Goal: Task Accomplishment & Management: Manage account settings

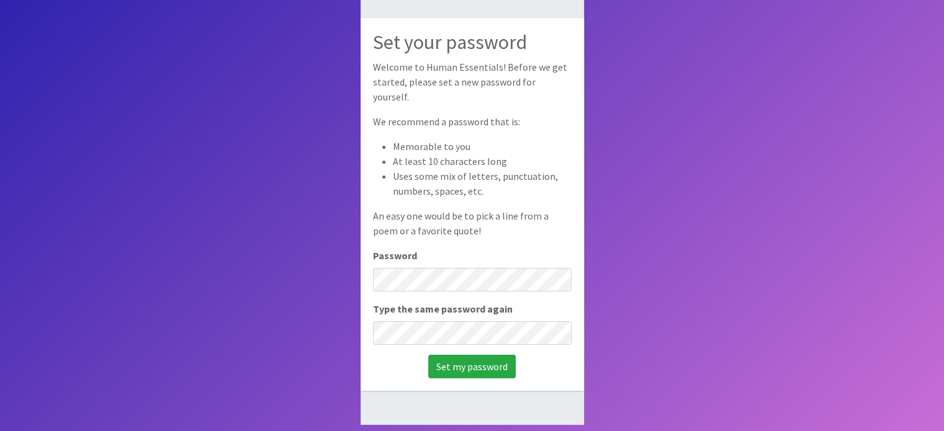
scroll to position [83, 0]
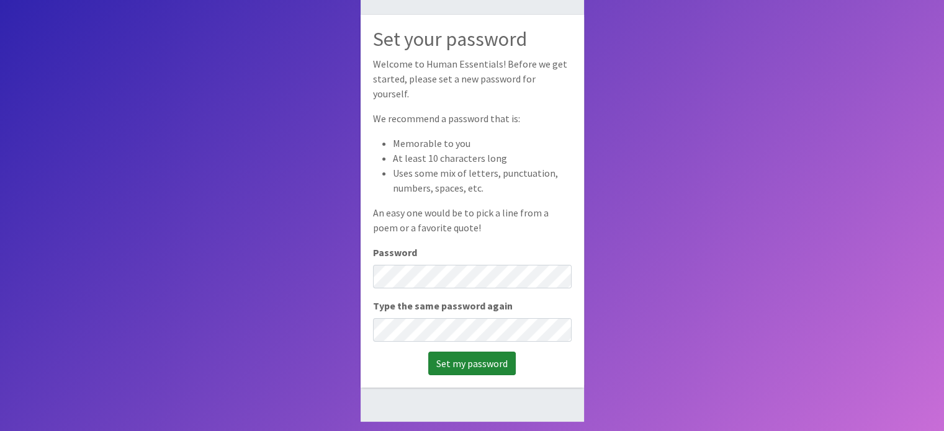
click at [479, 357] on input "Set my password" at bounding box center [471, 364] width 87 height 24
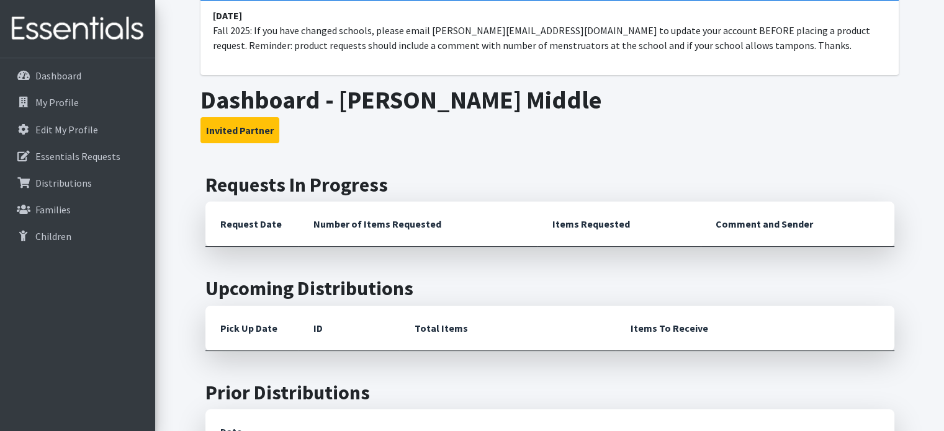
scroll to position [124, 0]
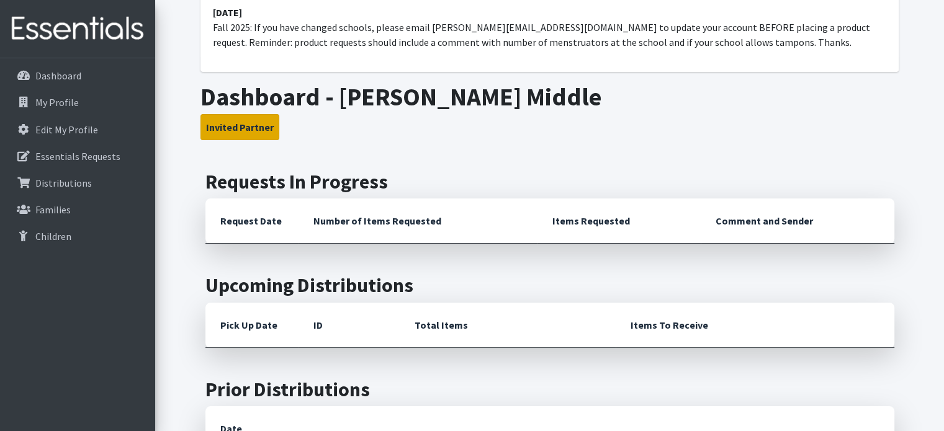
click at [241, 129] on button "Invited Partner" at bounding box center [239, 127] width 79 height 26
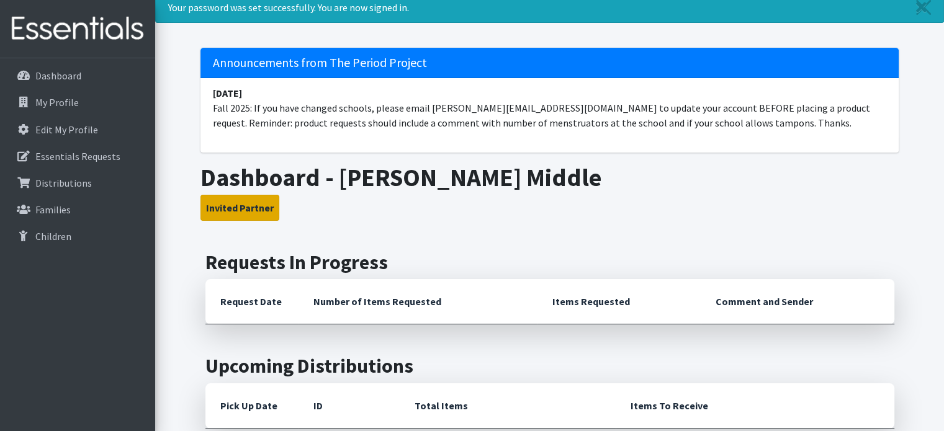
scroll to position [0, 0]
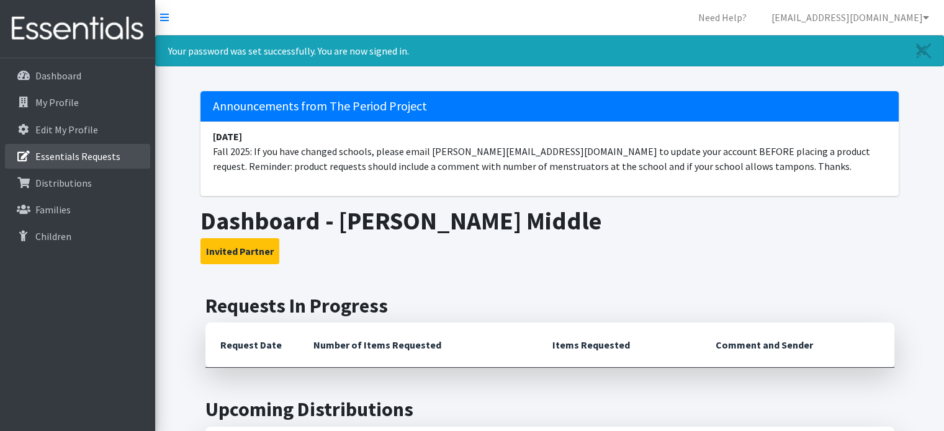
click at [112, 151] on p "Essentials Requests" at bounding box center [77, 156] width 85 height 12
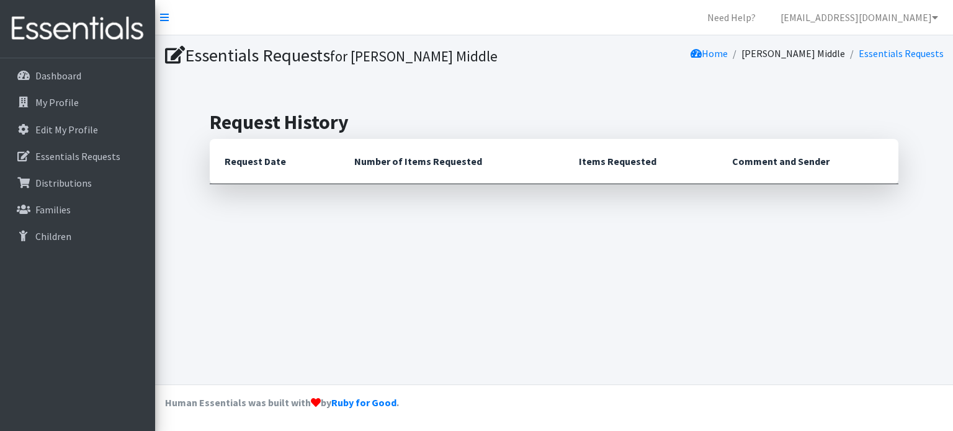
click at [252, 159] on th "Request Date" at bounding box center [275, 161] width 130 height 45
click at [62, 75] on p "Dashboard" at bounding box center [58, 75] width 46 height 12
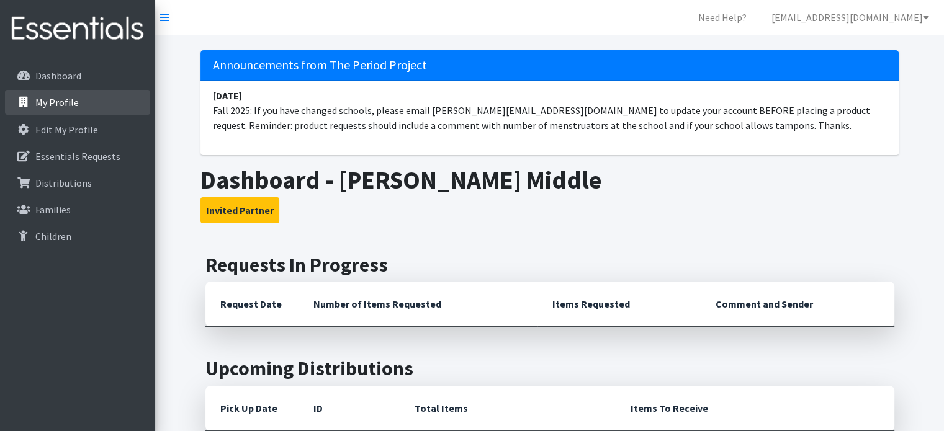
click at [60, 104] on p "My Profile" at bounding box center [56, 102] width 43 height 12
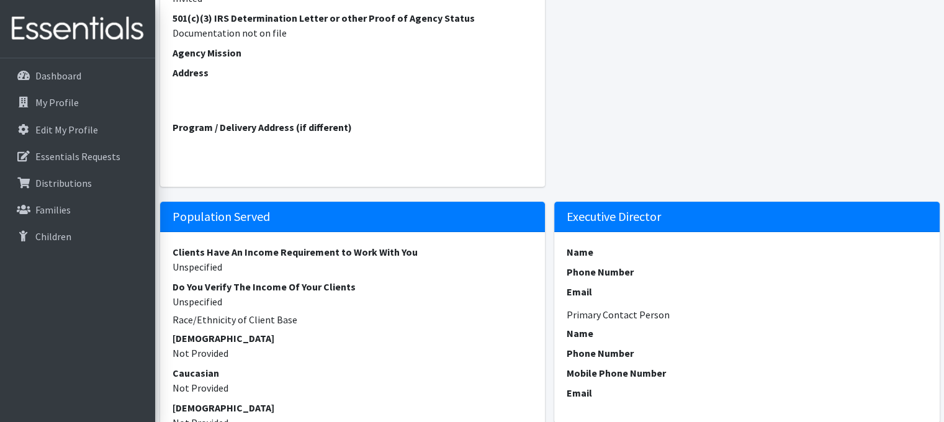
scroll to position [372, 0]
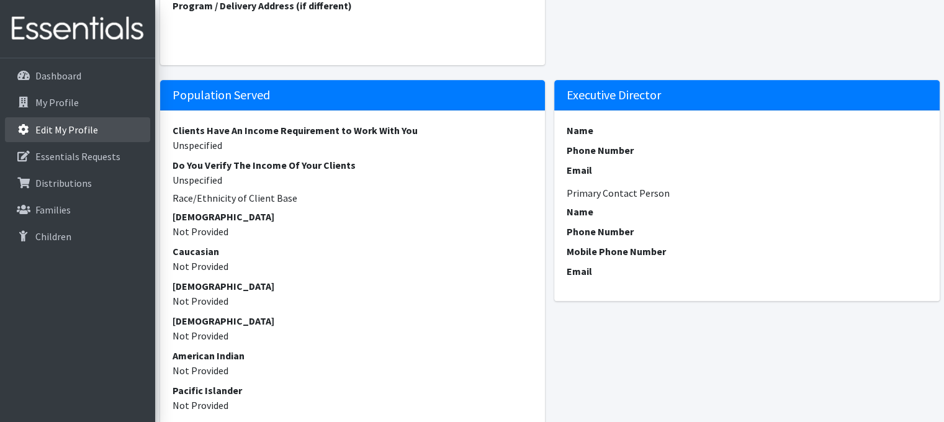
click at [73, 123] on p "Edit My Profile" at bounding box center [66, 129] width 63 height 12
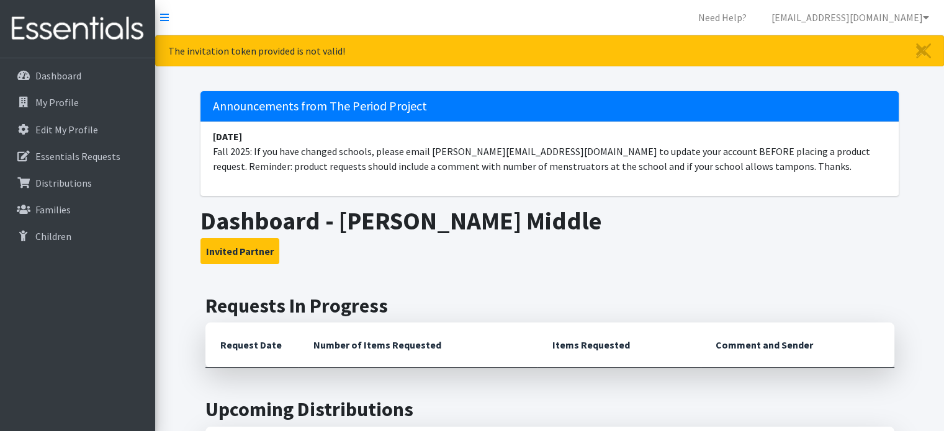
drag, startPoint x: 836, startPoint y: 9, endPoint x: 878, endPoint y: 240, distance: 234.6
click at [878, 240] on h3 "Invited Partner" at bounding box center [549, 251] width 698 height 26
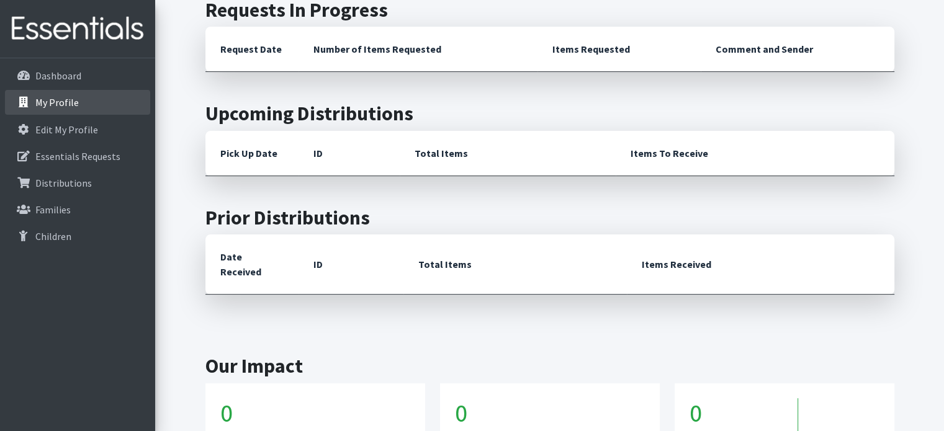
scroll to position [133, 0]
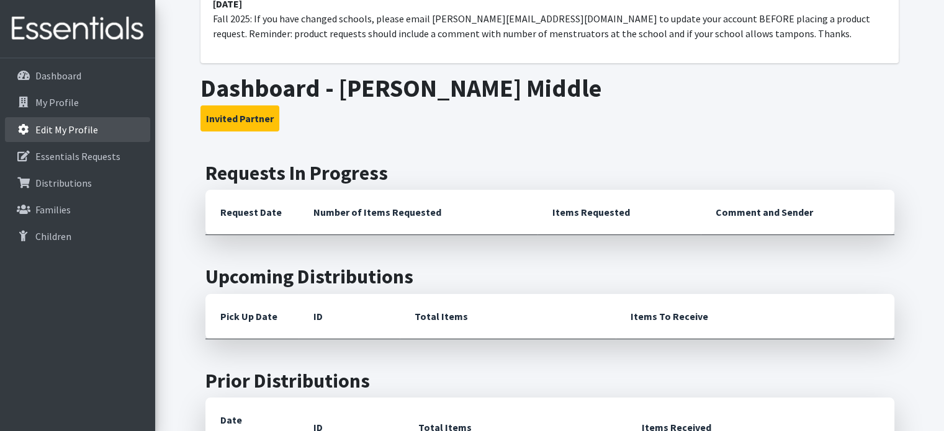
click at [48, 127] on p "Edit My Profile" at bounding box center [66, 129] width 63 height 12
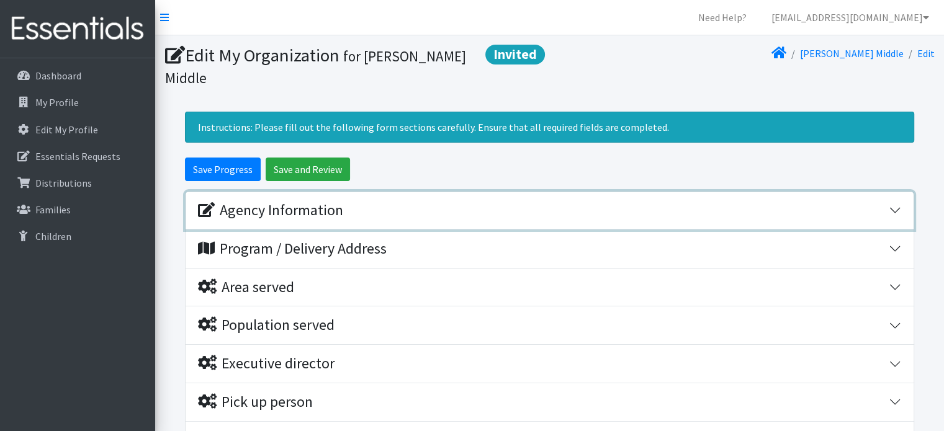
click at [291, 202] on div "Agency Information" at bounding box center [270, 211] width 145 height 18
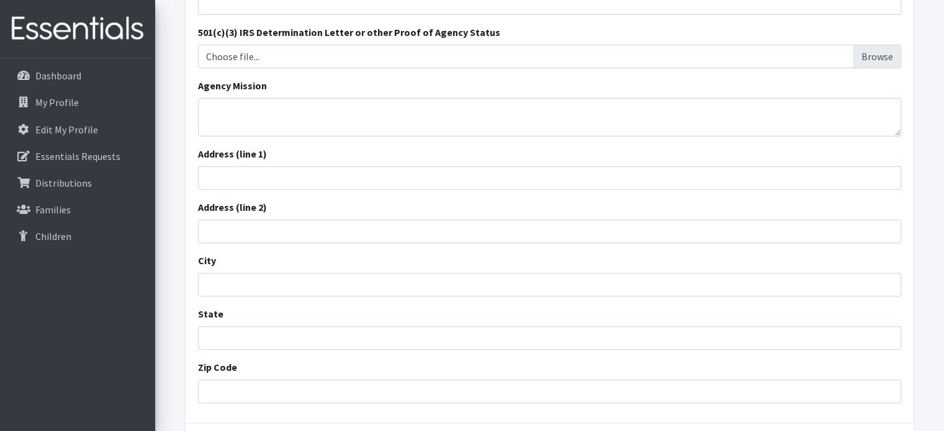
scroll to position [496, 0]
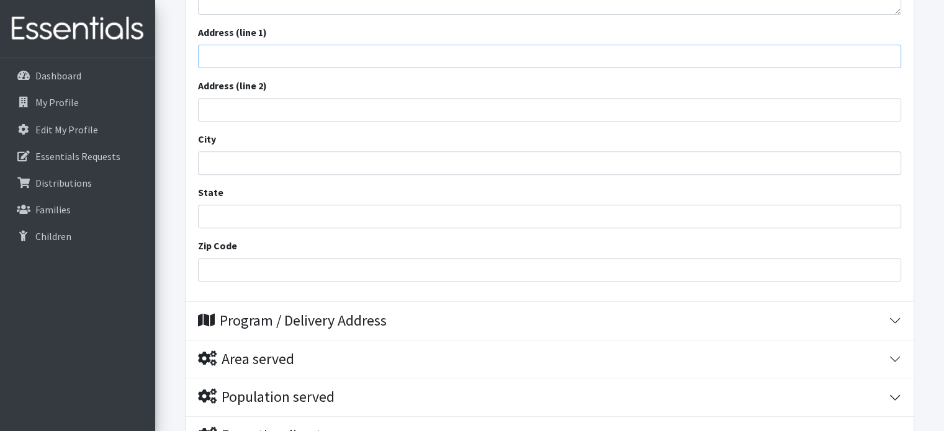
click at [303, 45] on input "Address (line 1)" at bounding box center [549, 57] width 703 height 24
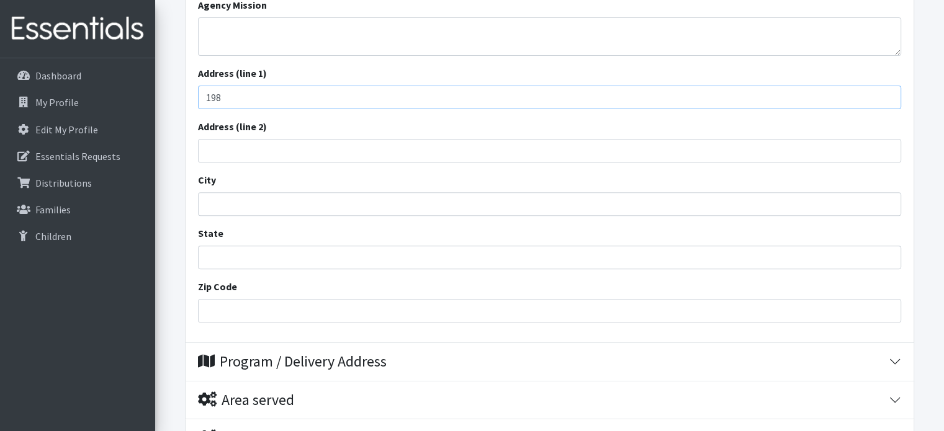
scroll to position [434, 0]
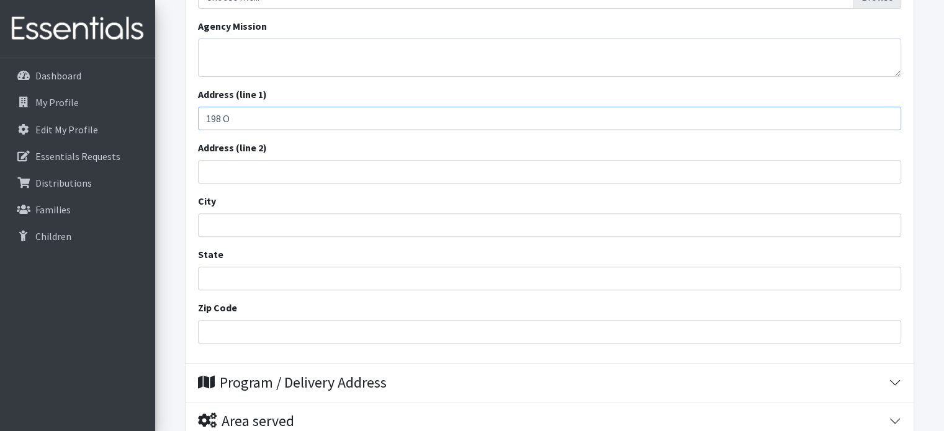
type input "[STREET_ADDRESS][PERSON_NAME]"
type input "Roebuck"
type input "South Carolina"
type input "29376"
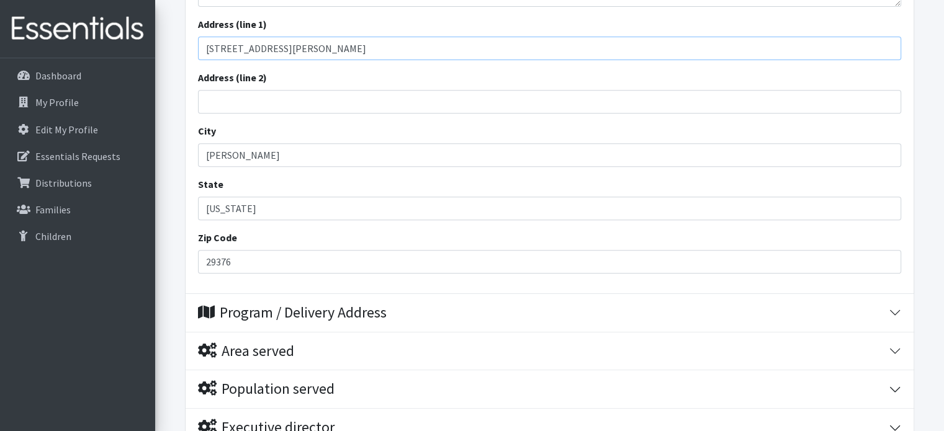
scroll to position [558, 0]
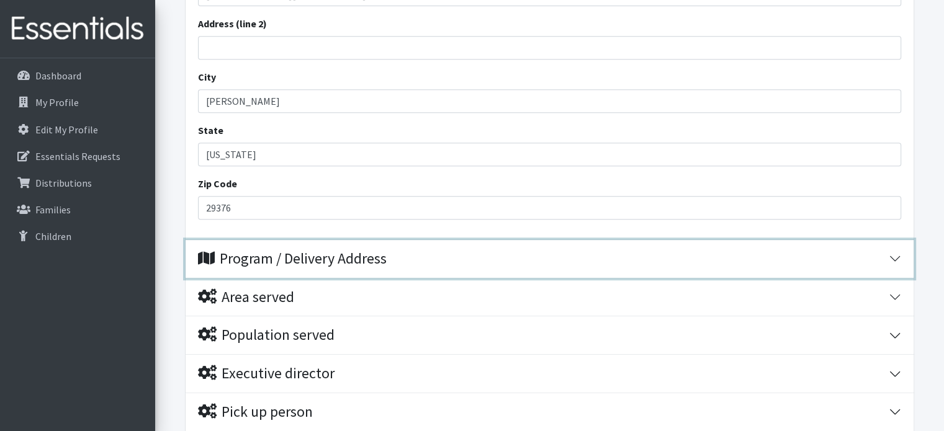
click at [437, 250] on div "Program / Delivery Address" at bounding box center [543, 259] width 690 height 18
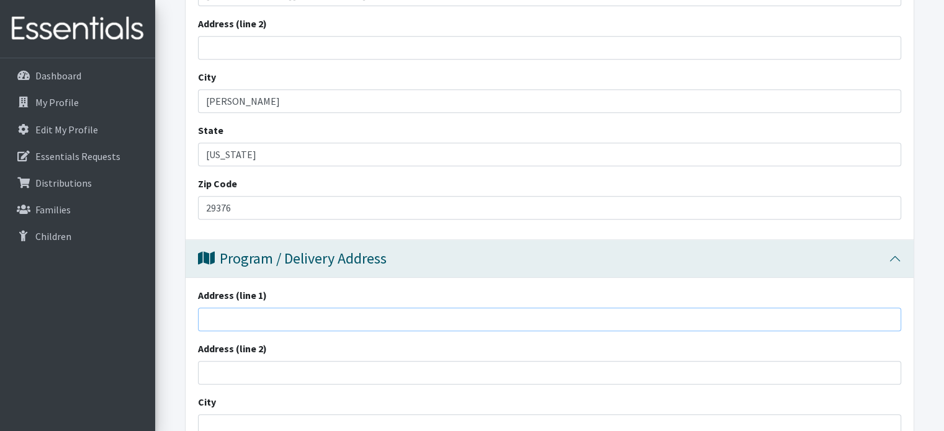
click at [252, 308] on input "Address (line 1)" at bounding box center [549, 320] width 703 height 24
type input "[STREET_ADDRESS][PERSON_NAME]"
type input "Roebuck"
type input "South Carolina"
type input "29376"
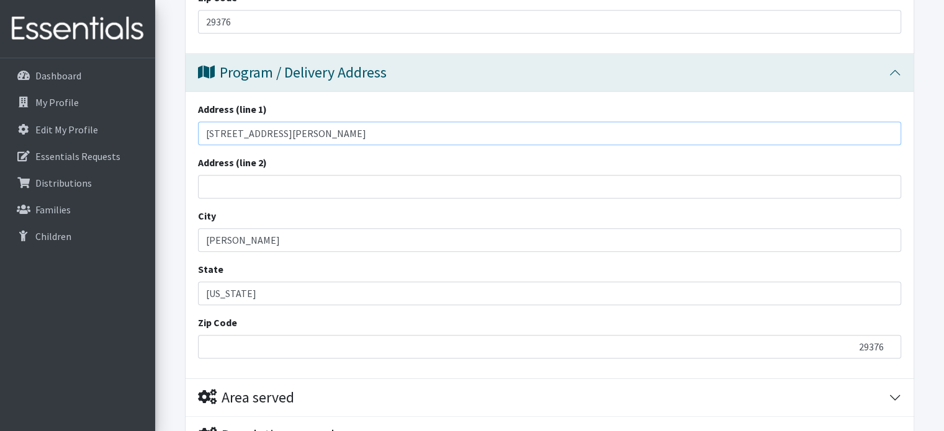
scroll to position [868, 0]
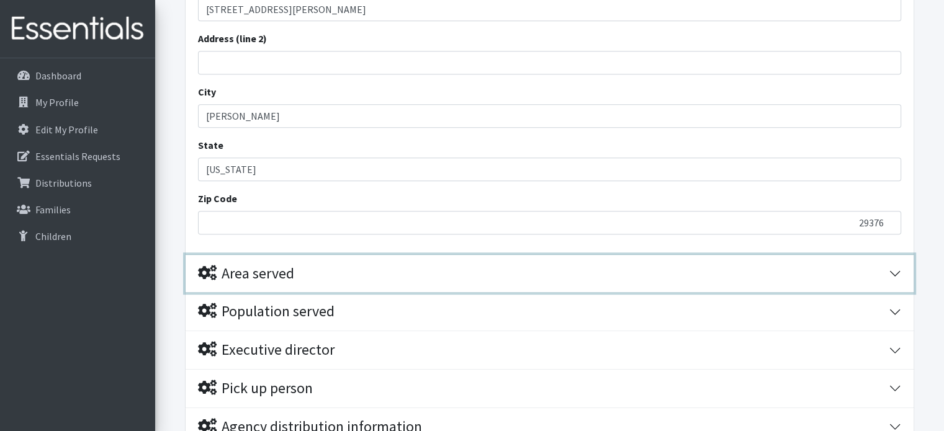
click at [281, 265] on div "Area served" at bounding box center [246, 274] width 96 height 18
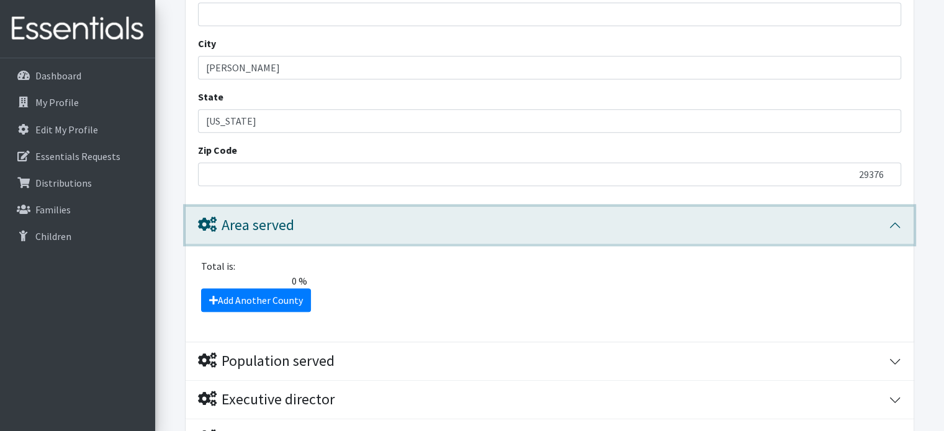
scroll to position [993, 0]
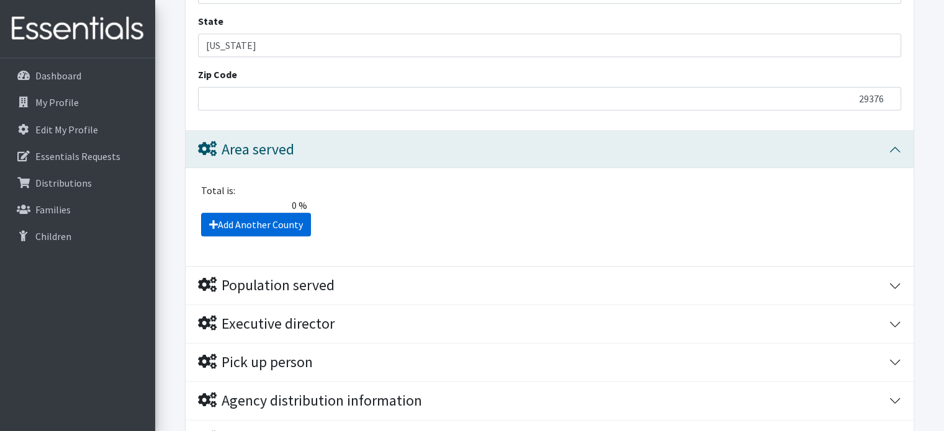
click at [270, 213] on link "Add Another County" at bounding box center [256, 225] width 110 height 24
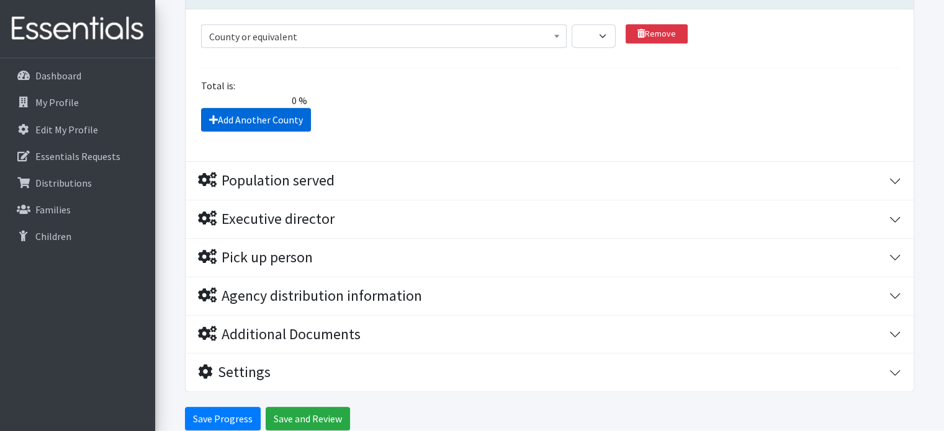
scroll to position [1153, 0]
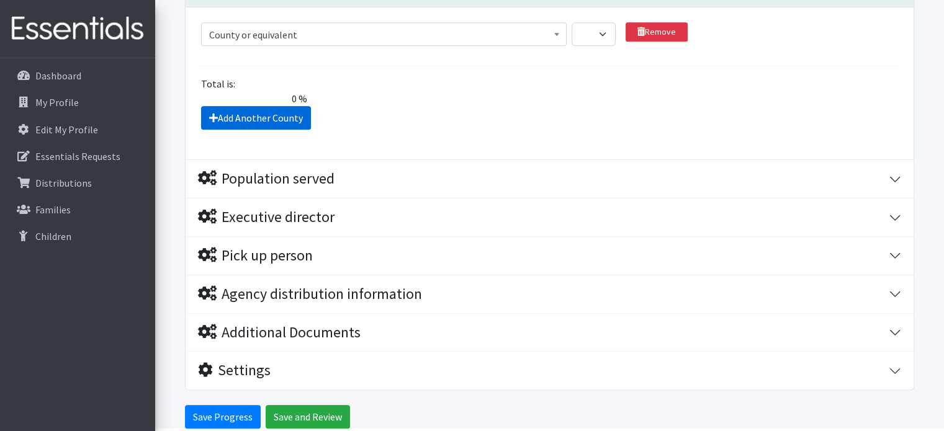
click at [216, 113] on icon at bounding box center [213, 118] width 9 height 10
click at [301, 91] on span "0 %" at bounding box center [253, 98] width 118 height 15
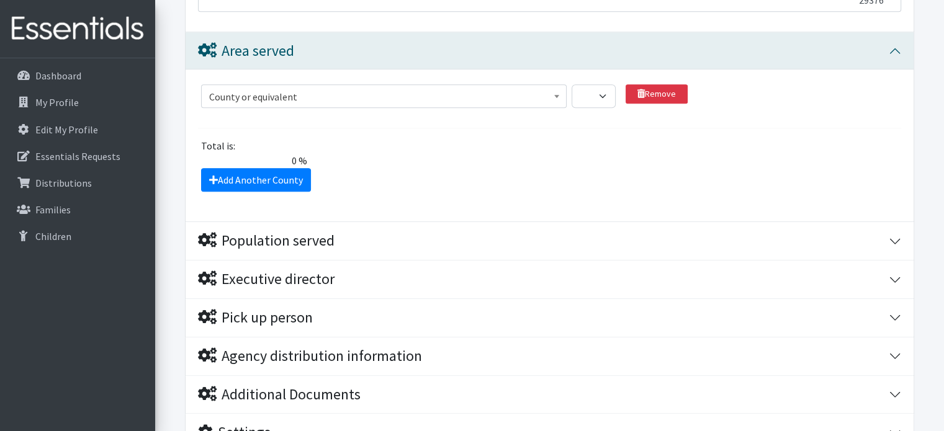
click at [367, 88] on span "County or equivalent" at bounding box center [384, 96] width 350 height 17
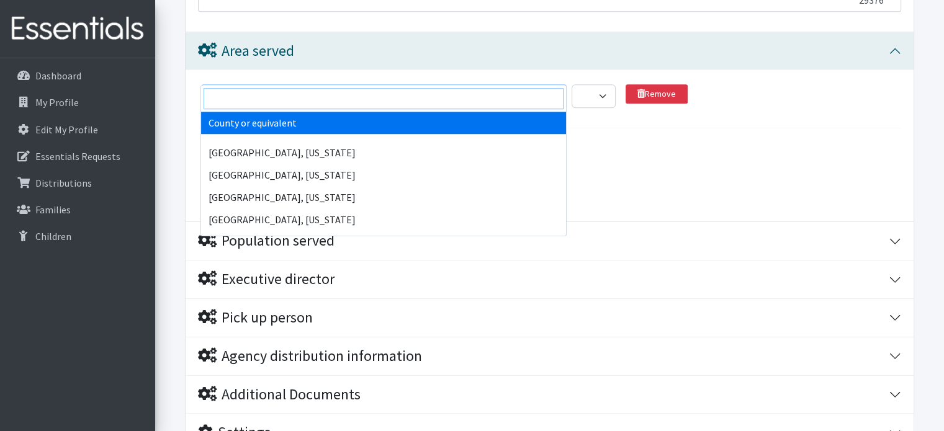
click at [321, 94] on input "search" at bounding box center [383, 98] width 360 height 21
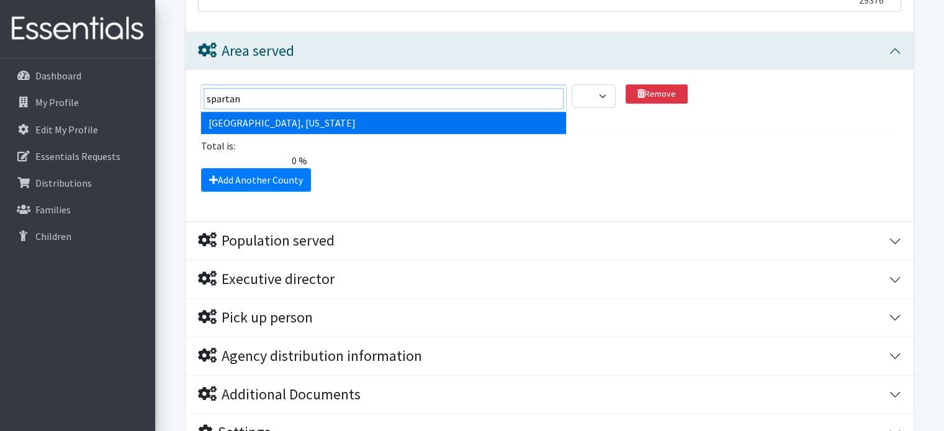
type input "spartan"
select select "2720"
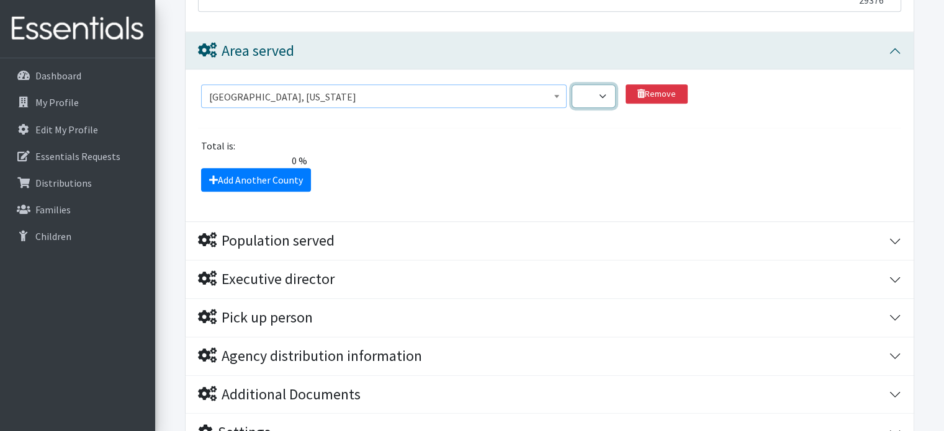
click at [600, 84] on select "1 2 3 4 5 6 7 8 9 10 11 12 13 14 15 16 17 18 19 20 21 22 23 24 25 26 27 28 29 3…" at bounding box center [593, 96] width 44 height 24
select select "100"
click at [571, 84] on select "1 2 3 4 5 6 7 8 9 10 11 12 13 14 15 16 17 18 19 20 21 22 23 24 25 26 27 28 29 3…" at bounding box center [593, 96] width 44 height 24
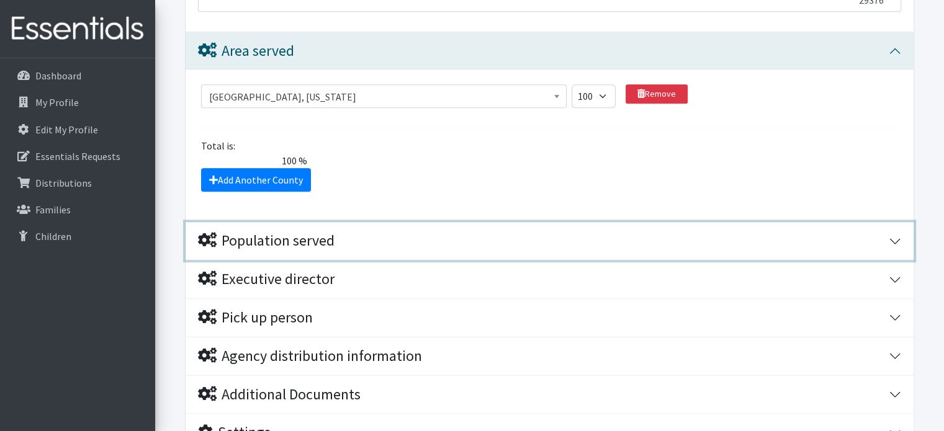
click at [888, 222] on button "Population served" at bounding box center [549, 241] width 728 height 38
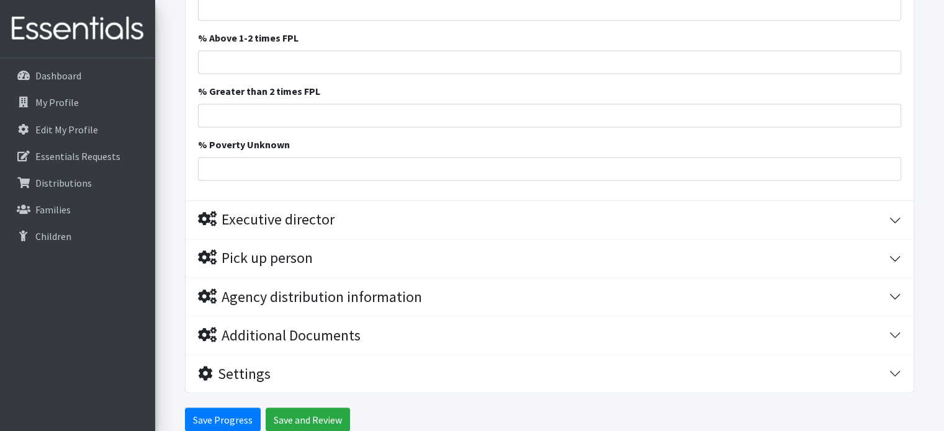
scroll to position [2084, 0]
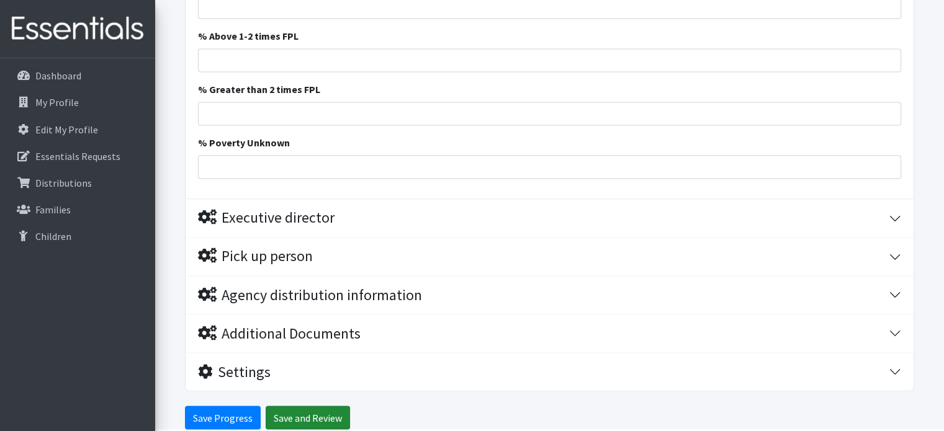
click at [298, 406] on input "Save and Review" at bounding box center [308, 418] width 84 height 24
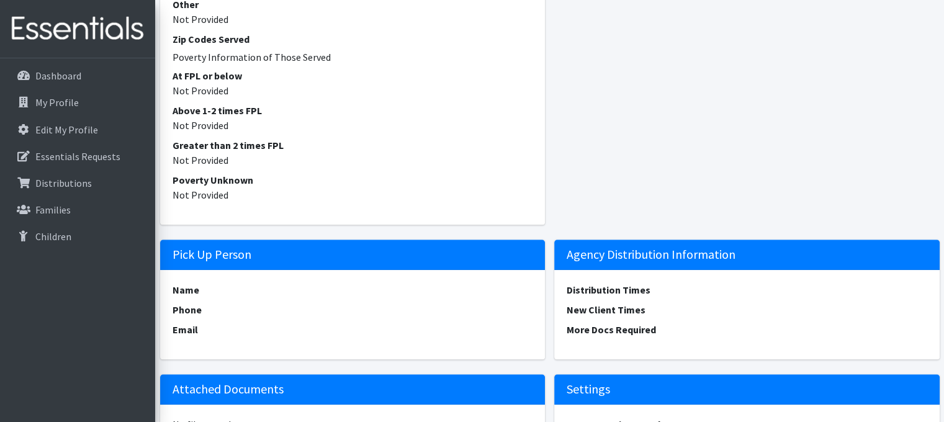
scroll to position [806, 0]
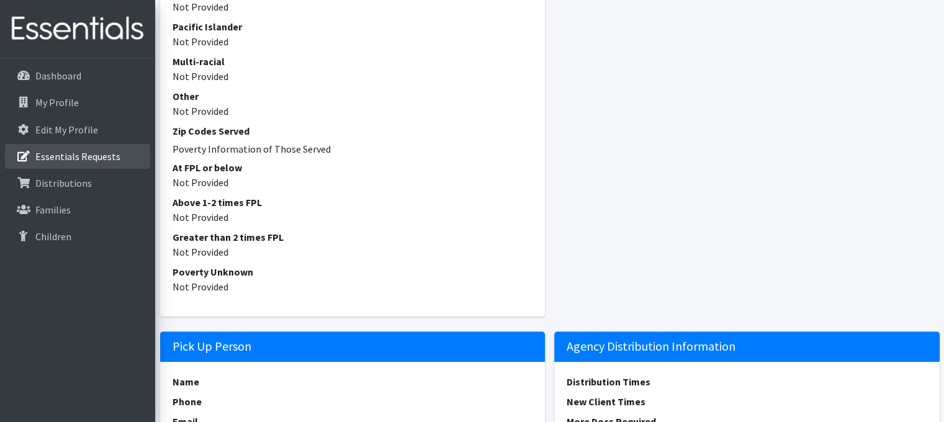
click at [59, 151] on p "Essentials Requests" at bounding box center [77, 156] width 85 height 12
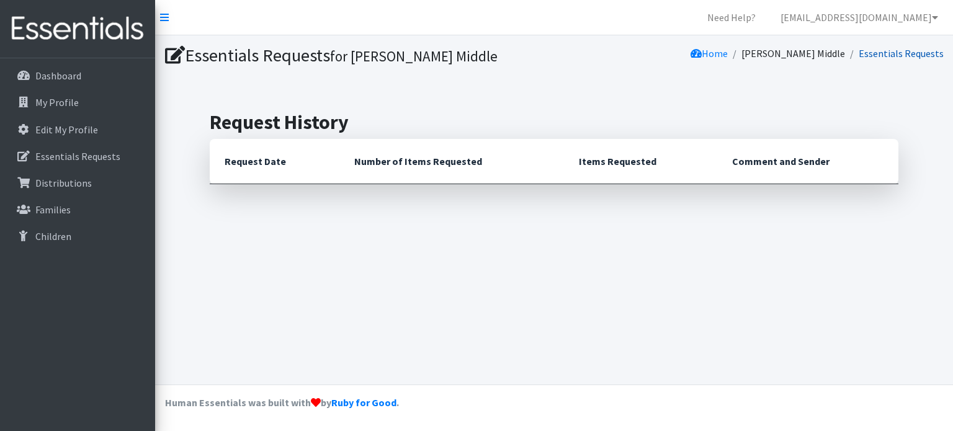
click at [896, 51] on link "Essentials Requests" at bounding box center [901, 53] width 85 height 12
click at [875, 53] on link "Essentials Requests" at bounding box center [901, 53] width 85 height 12
click at [64, 133] on p "Edit My Profile" at bounding box center [66, 129] width 63 height 12
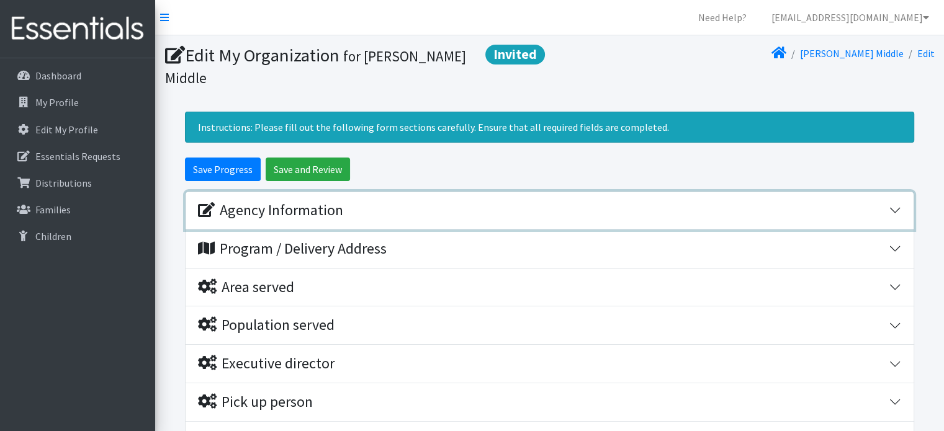
click at [324, 202] on div "Agency Information" at bounding box center [270, 211] width 145 height 18
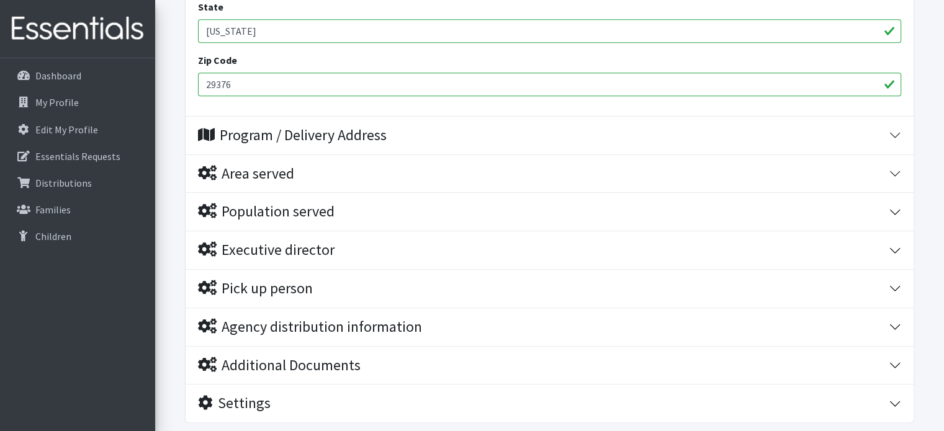
scroll to position [682, 0]
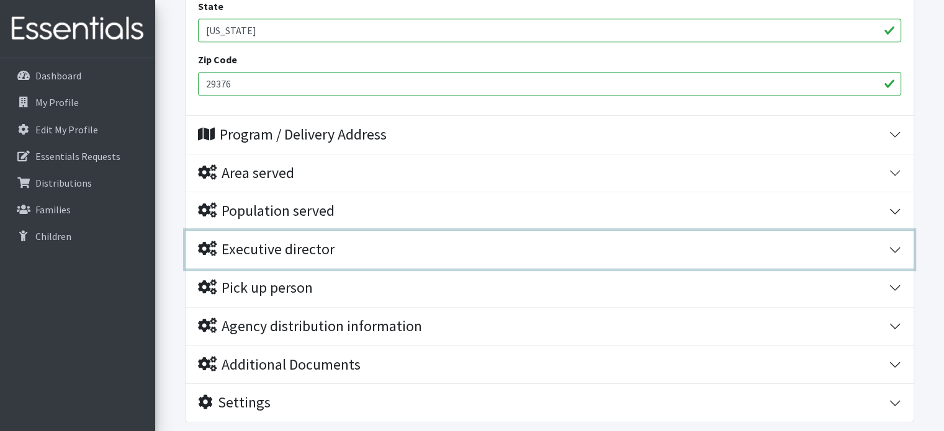
click at [317, 241] on div "Executive director" at bounding box center [266, 250] width 136 height 18
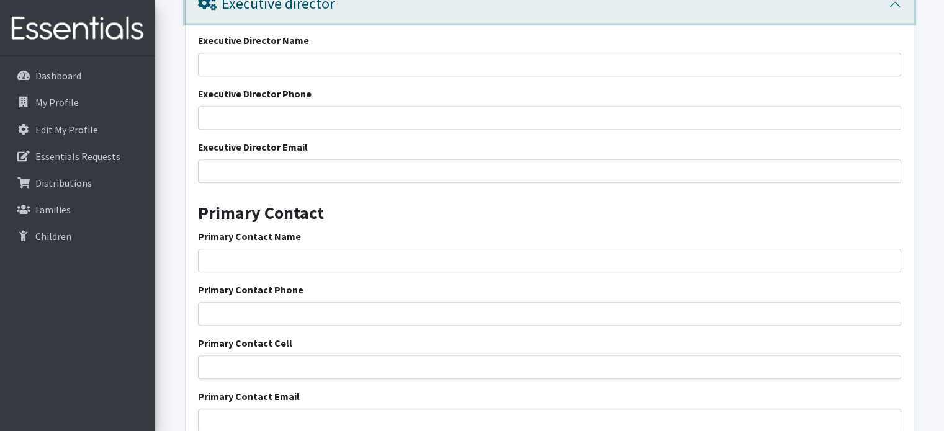
scroll to position [863, 0]
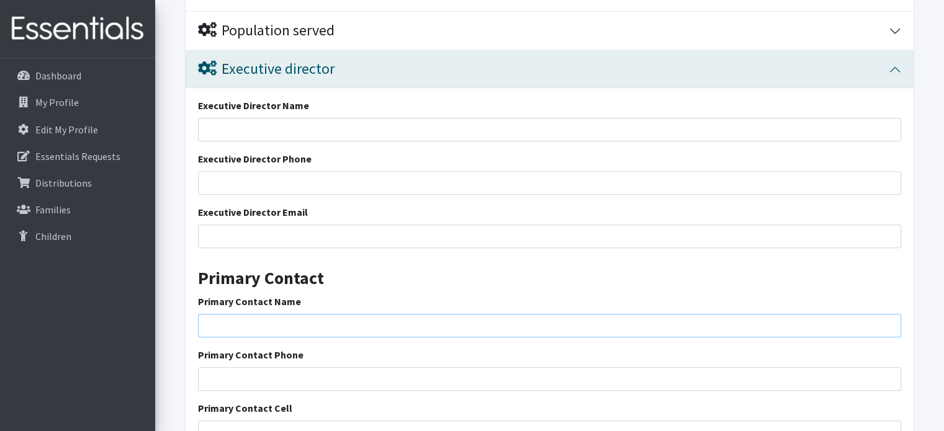
click at [316, 314] on input "Primary Contact Name" at bounding box center [549, 326] width 703 height 24
type input "[PERSON_NAME]"
type input "8645763500"
type input "[EMAIL_ADDRESS][DOMAIN_NAME]"
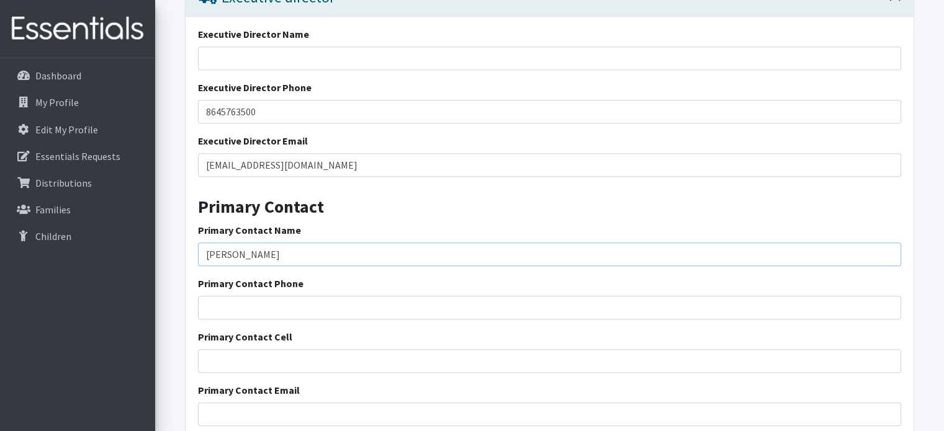
scroll to position [987, 0]
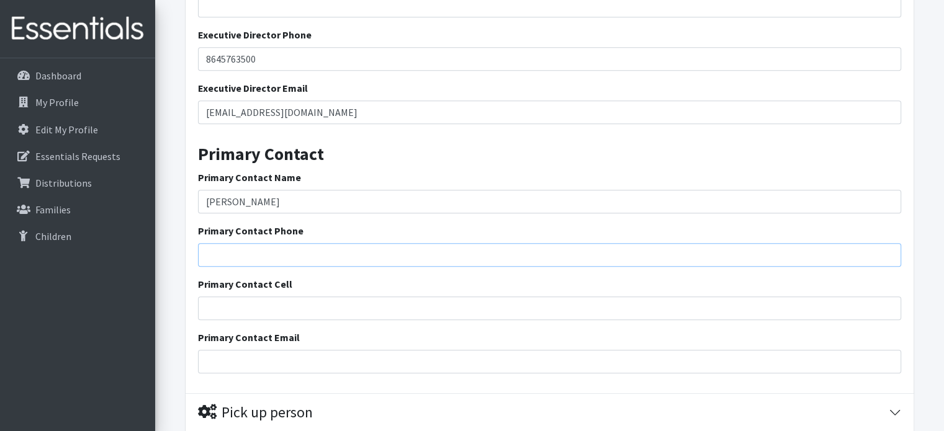
click at [269, 243] on input "Primary Contact Phone" at bounding box center [549, 255] width 703 height 24
type input "8645763500"
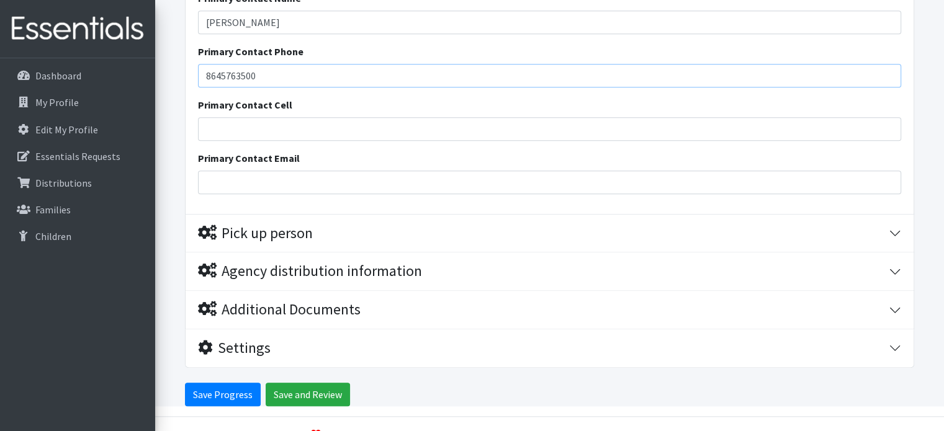
scroll to position [1173, 0]
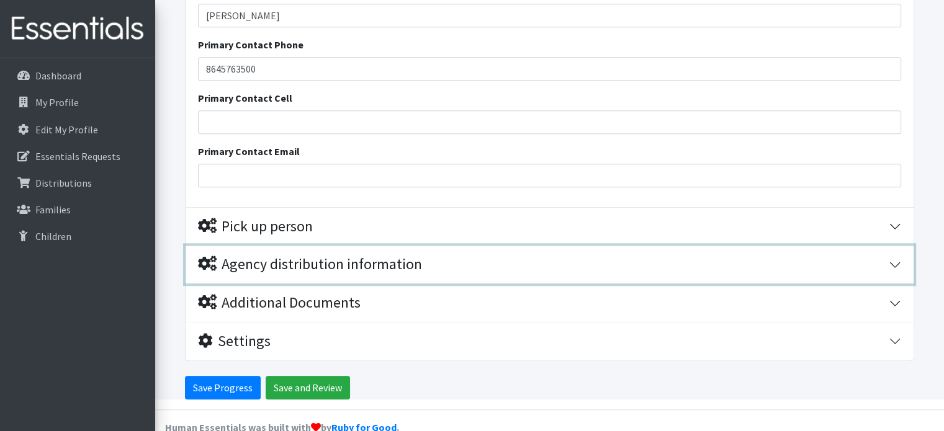
click at [389, 256] on div "Agency distribution information" at bounding box center [310, 265] width 224 height 18
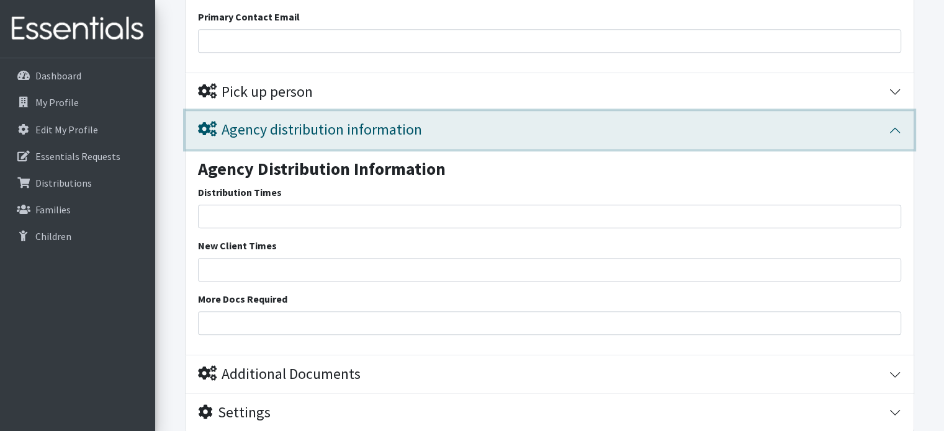
scroll to position [1378, 0]
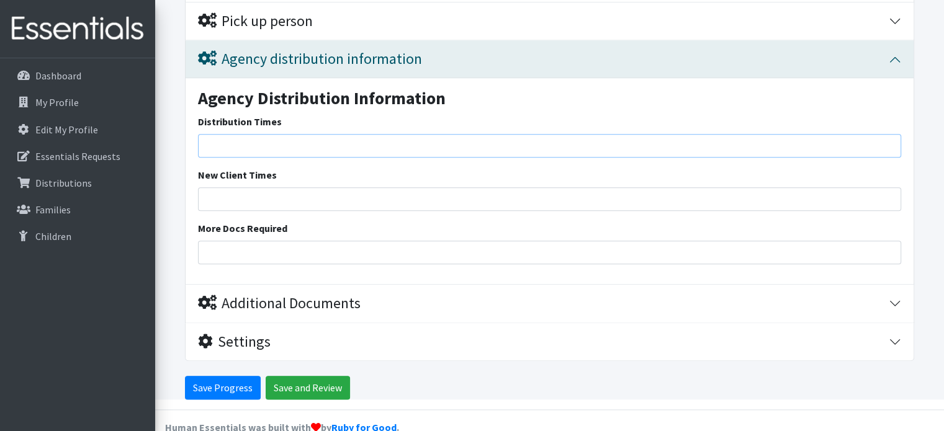
click at [305, 134] on input "Distribution Times" at bounding box center [549, 146] width 703 height 24
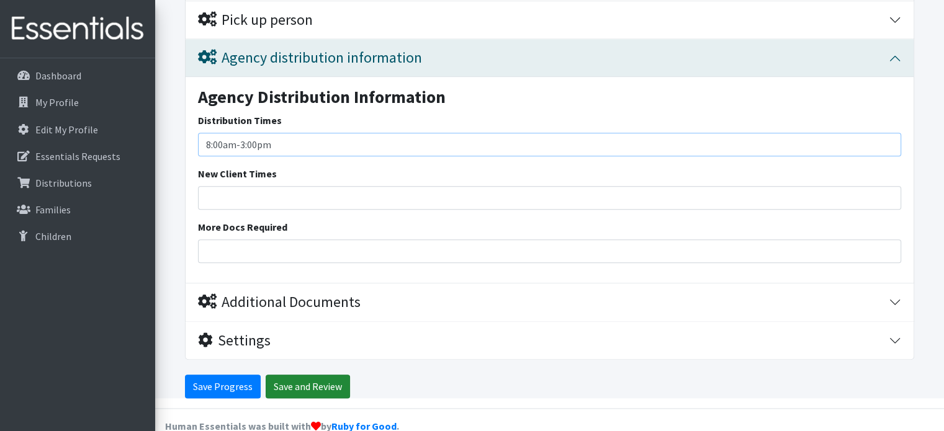
type input "8:00am-3:00pm"
click at [285, 375] on input "Save and Review" at bounding box center [308, 387] width 84 height 24
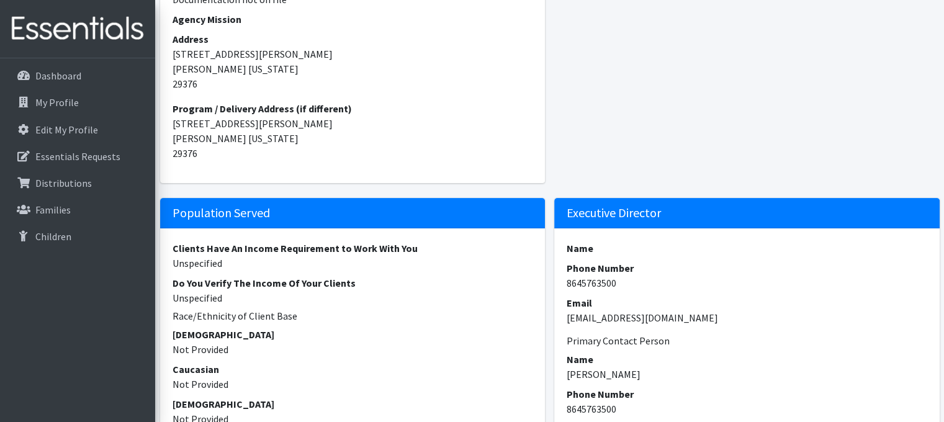
scroll to position [434, 0]
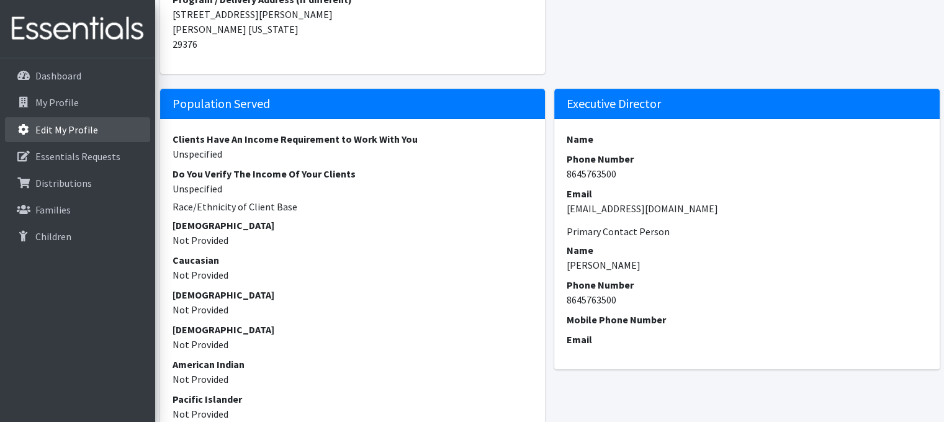
click at [96, 133] on link "Edit My Profile" at bounding box center [77, 129] width 145 height 25
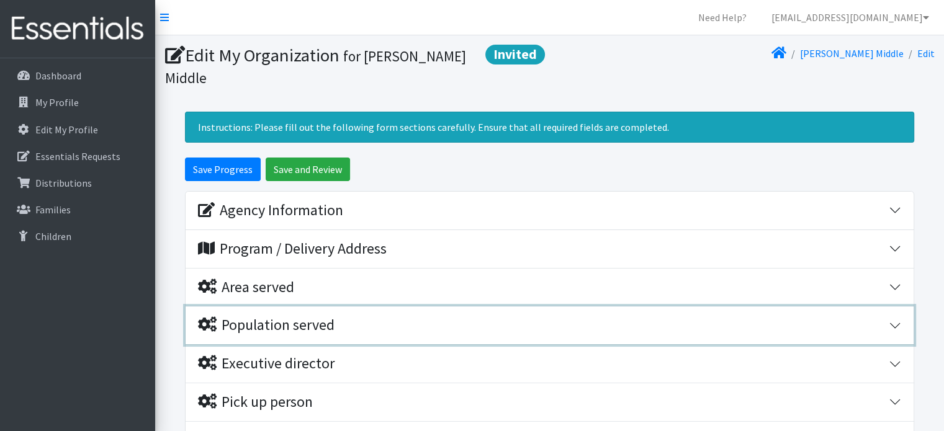
click at [692, 316] on div "Population served" at bounding box center [543, 325] width 690 height 18
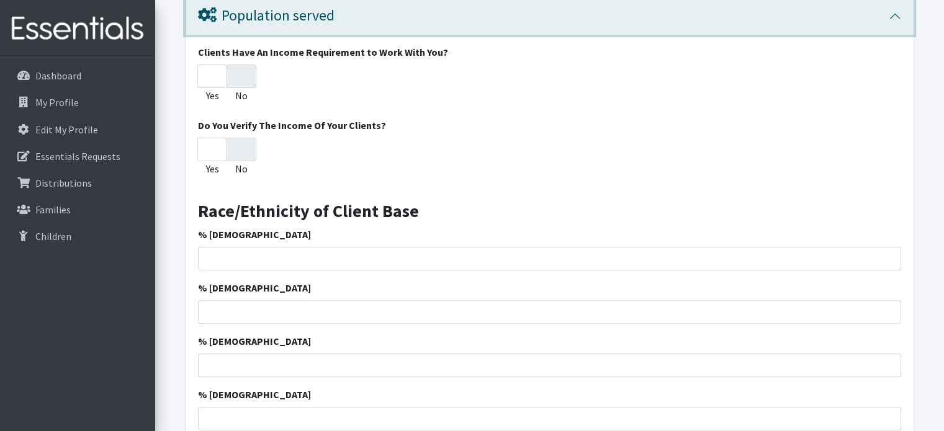
scroll to position [310, 0]
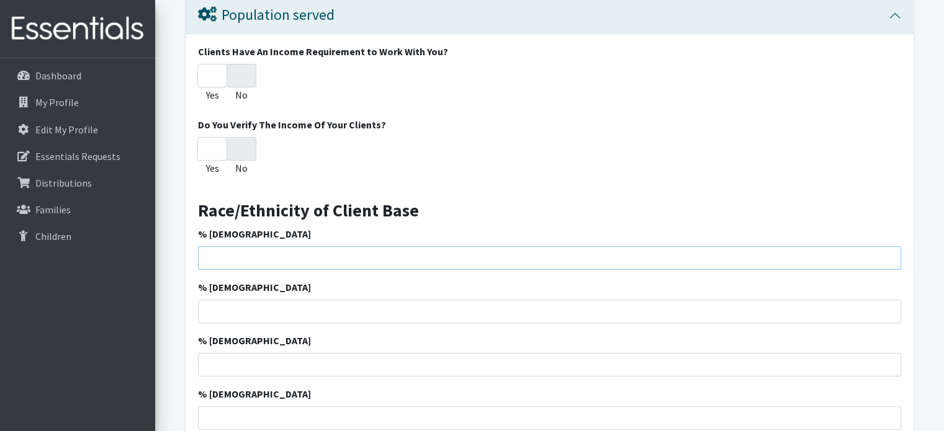
click at [277, 246] on input "% [DEMOGRAPHIC_DATA]" at bounding box center [549, 258] width 703 height 24
click at [254, 246] on input "% [DEMOGRAPHIC_DATA]" at bounding box center [549, 258] width 703 height 24
click at [231, 246] on input "% African American" at bounding box center [549, 258] width 703 height 24
click at [243, 64] on input "No" at bounding box center [241, 76] width 30 height 24
radio input "true"
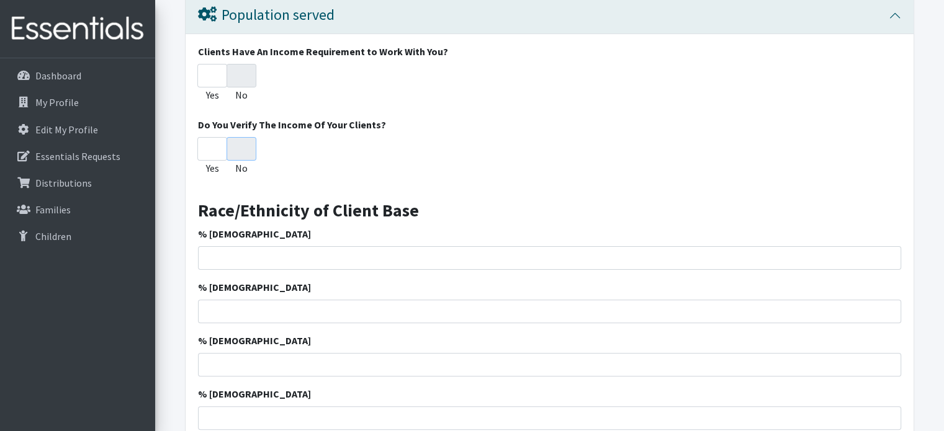
click at [246, 137] on input "No" at bounding box center [241, 149] width 30 height 24
radio input "true"
click at [886, 246] on input "1" at bounding box center [549, 258] width 703 height 24
click at [889, 246] on input "0" at bounding box center [549, 258] width 703 height 24
click at [889, 246] on input "-1" at bounding box center [549, 258] width 703 height 24
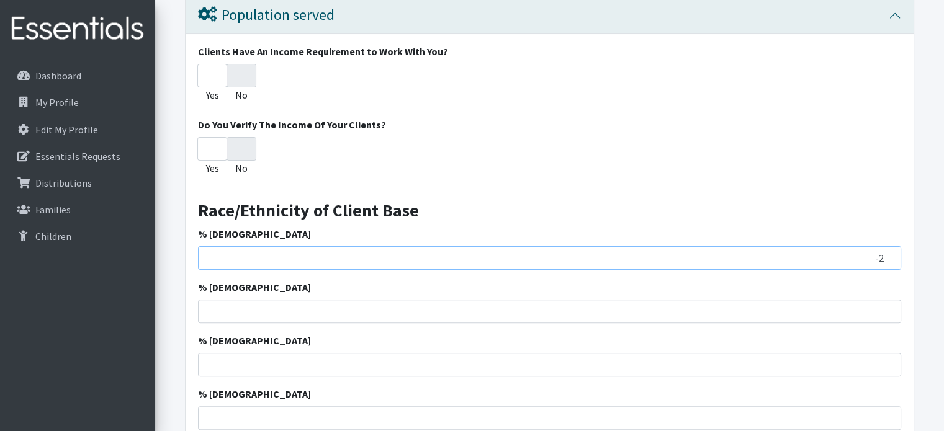
click at [889, 246] on input "-2" at bounding box center [549, 258] width 703 height 24
click at [886, 246] on input "12" at bounding box center [549, 258] width 703 height 24
click at [886, 246] on input "13" at bounding box center [549, 258] width 703 height 24
click at [886, 246] on input "14" at bounding box center [549, 258] width 703 height 24
click at [886, 246] on input "15" at bounding box center [549, 258] width 703 height 24
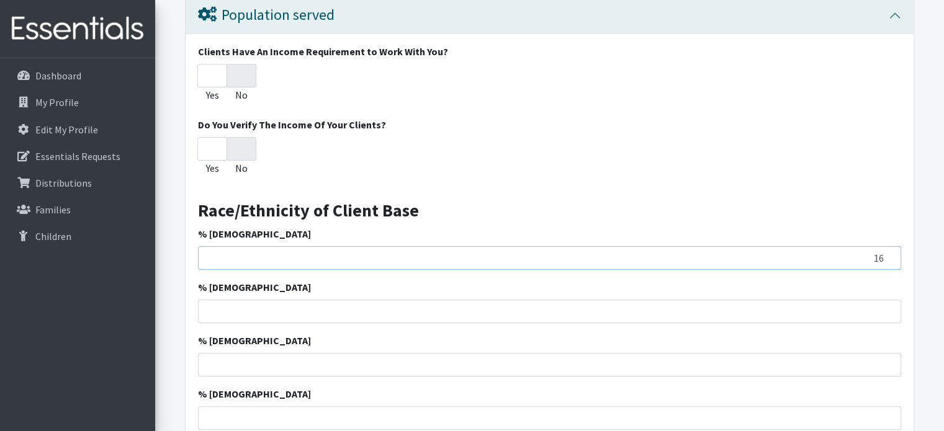
click at [886, 246] on input "16" at bounding box center [549, 258] width 703 height 24
click at [886, 246] on input "17" at bounding box center [549, 258] width 703 height 24
click at [886, 246] on input "18" at bounding box center [549, 258] width 703 height 24
click at [886, 246] on input "19" at bounding box center [549, 258] width 703 height 24
click at [886, 246] on input "20" at bounding box center [549, 258] width 703 height 24
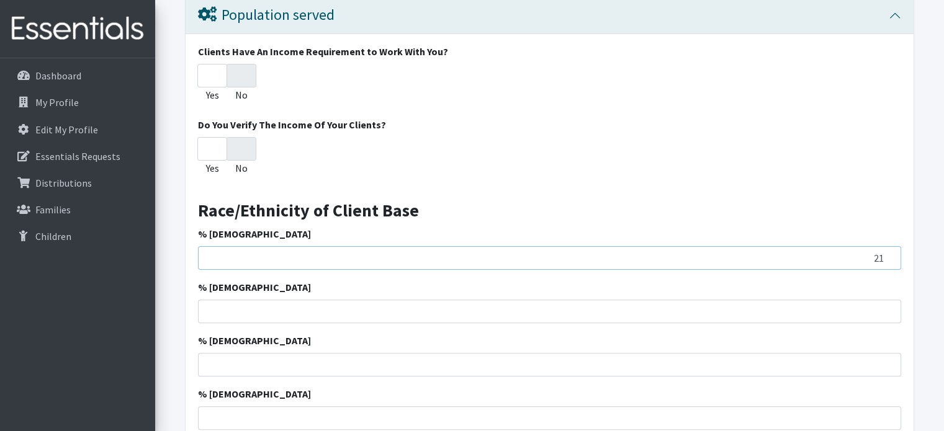
type input "21"
click at [886, 246] on input "21" at bounding box center [549, 258] width 703 height 24
click at [886, 300] on input "1" at bounding box center [549, 312] width 703 height 24
click at [888, 300] on input "56" at bounding box center [549, 312] width 703 height 24
click at [888, 300] on input "57" at bounding box center [549, 312] width 703 height 24
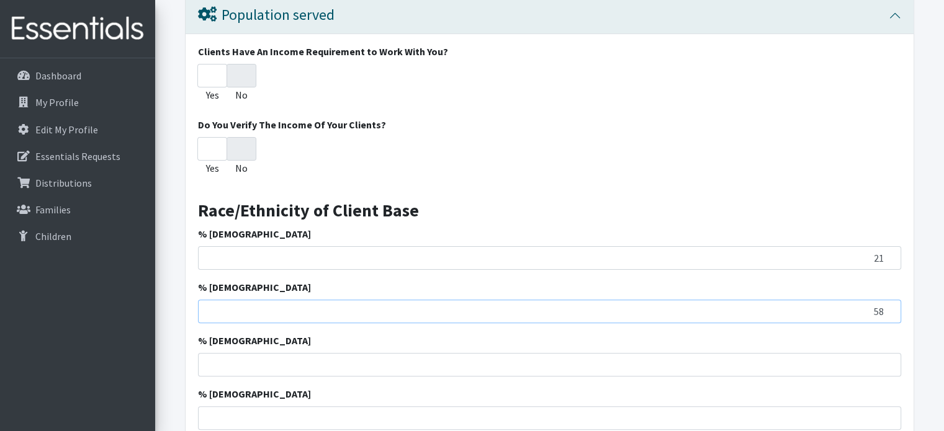
click at [888, 300] on input "58" at bounding box center [549, 312] width 703 height 24
click at [888, 300] on input "59" at bounding box center [549, 312] width 703 height 24
click at [888, 300] on input "60" at bounding box center [549, 312] width 703 height 24
click at [888, 300] on input "61" at bounding box center [549, 312] width 703 height 24
click at [888, 300] on input "62" at bounding box center [549, 312] width 703 height 24
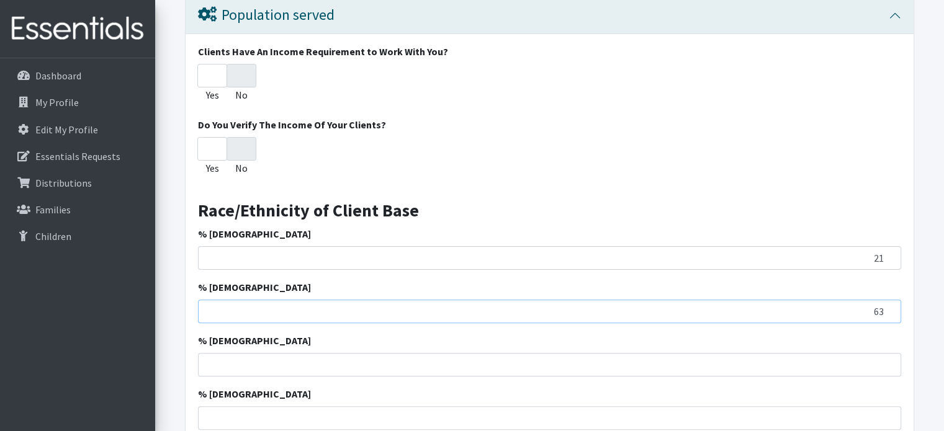
click at [888, 300] on input "63" at bounding box center [549, 312] width 703 height 24
click at [888, 300] on input "64" at bounding box center [549, 312] width 703 height 24
click at [888, 300] on input "65" at bounding box center [549, 312] width 703 height 24
click at [888, 300] on input "66" at bounding box center [549, 312] width 703 height 24
click at [888, 300] on input "67" at bounding box center [549, 312] width 703 height 24
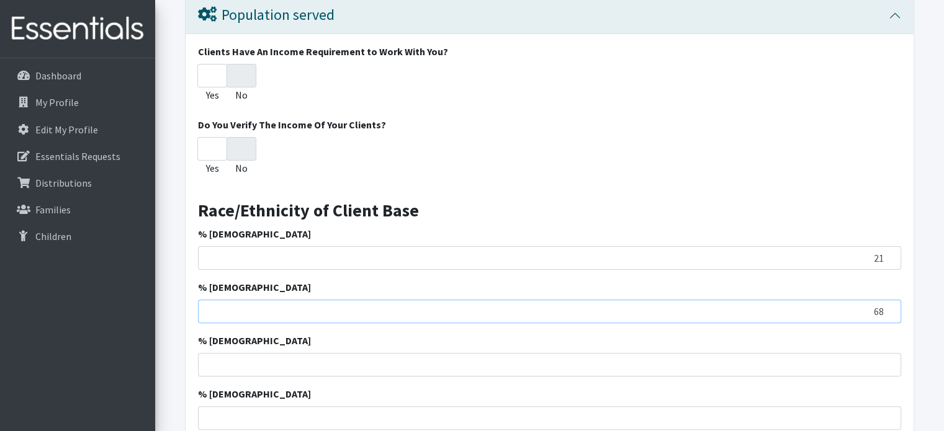
click at [888, 300] on input "68" at bounding box center [549, 312] width 703 height 24
click at [888, 300] on input "69" at bounding box center [549, 312] width 703 height 24
click at [888, 300] on input "70" at bounding box center [549, 312] width 703 height 24
click at [888, 300] on input "71" at bounding box center [549, 312] width 703 height 24
type input "72"
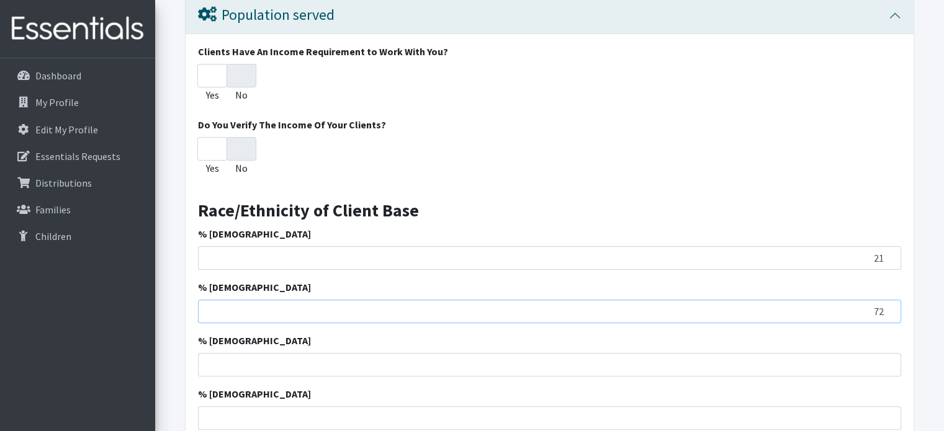
click at [888, 300] on input "72" at bounding box center [549, 312] width 703 height 24
click at [890, 406] on input "1" at bounding box center [549, 418] width 703 height 24
click at [890, 406] on input "2" at bounding box center [549, 418] width 703 height 24
click at [890, 406] on input "3" at bounding box center [549, 418] width 703 height 24
click at [890, 406] on input "4" at bounding box center [549, 418] width 703 height 24
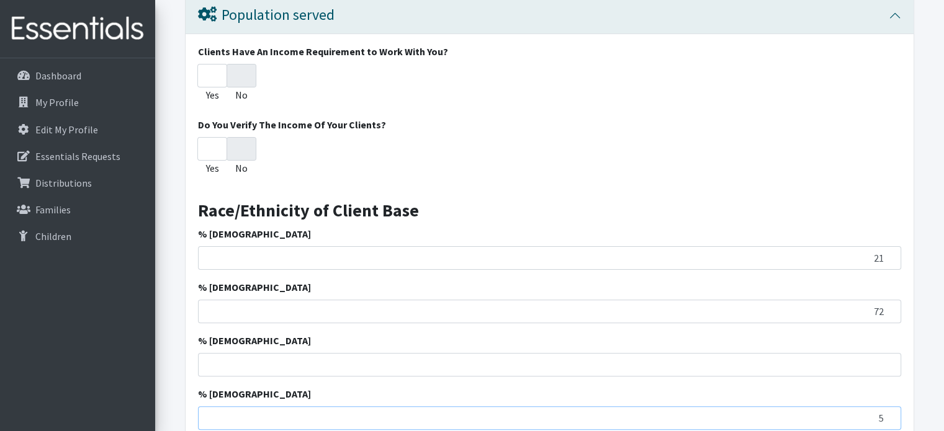
click at [890, 406] on input "5" at bounding box center [549, 418] width 703 height 24
type input "6"
click at [890, 406] on input "6" at bounding box center [549, 418] width 703 height 24
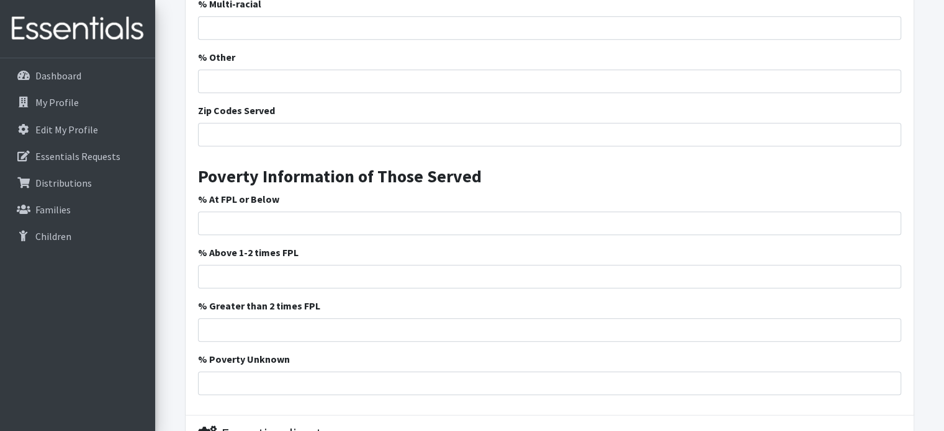
scroll to position [868, 0]
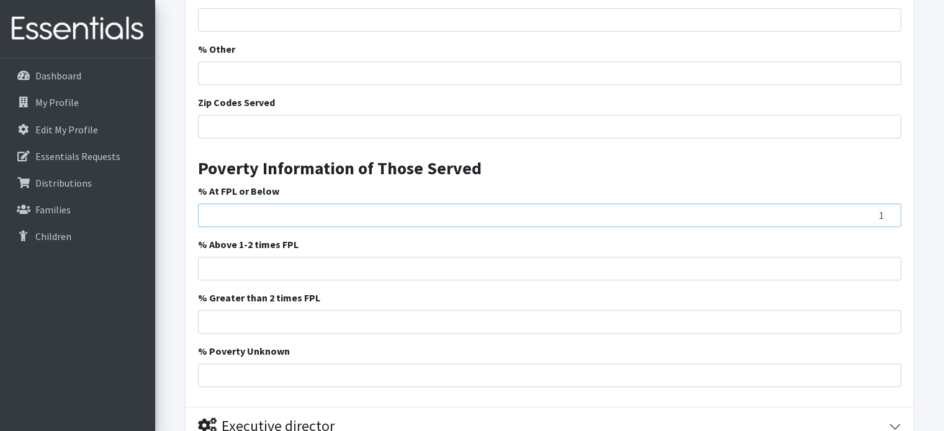
click at [888, 203] on input "1" at bounding box center [549, 215] width 703 height 24
click at [887, 203] on input "2" at bounding box center [549, 215] width 703 height 24
click at [887, 203] on input "3" at bounding box center [549, 215] width 703 height 24
click at [887, 203] on input "4" at bounding box center [549, 215] width 703 height 24
click at [887, 203] on input "5" at bounding box center [549, 215] width 703 height 24
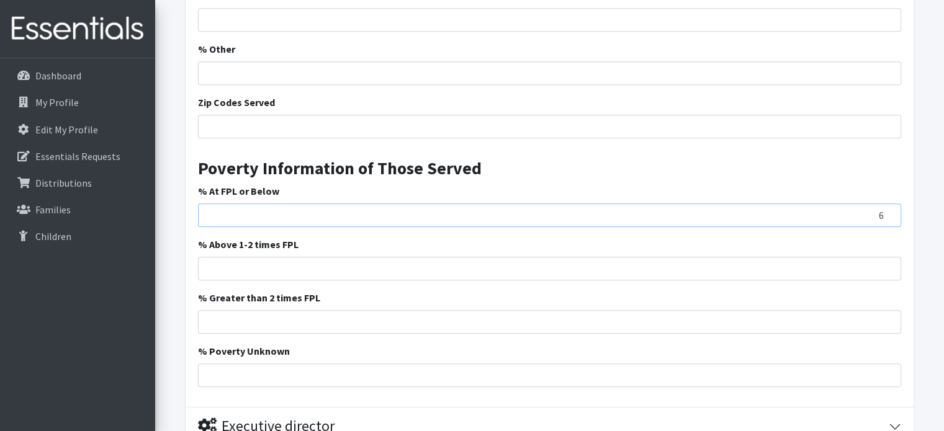
click at [887, 203] on input "6" at bounding box center [549, 215] width 703 height 24
click at [887, 203] on input "7" at bounding box center [549, 215] width 703 height 24
click at [887, 203] on input "8" at bounding box center [549, 215] width 703 height 24
click at [887, 203] on input "9" at bounding box center [549, 215] width 703 height 24
click at [887, 203] on input "10" at bounding box center [549, 215] width 703 height 24
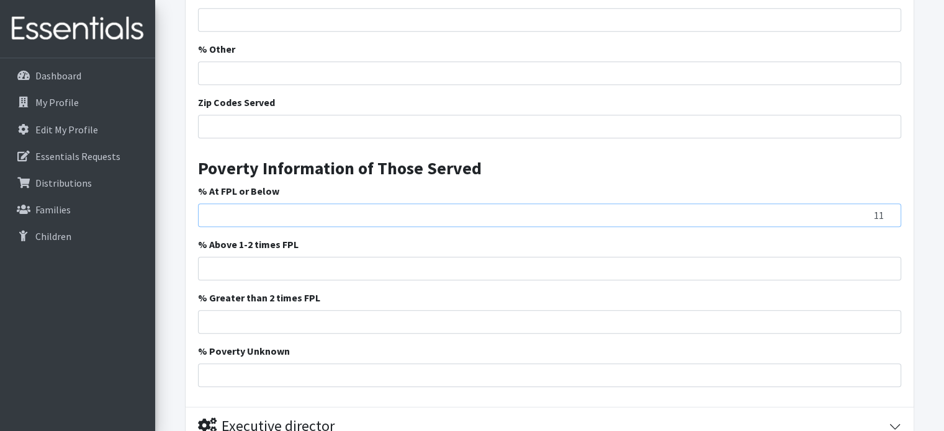
click at [887, 203] on input "11" at bounding box center [549, 215] width 703 height 24
click at [887, 203] on input "12" at bounding box center [549, 215] width 703 height 24
click at [887, 203] on input "13" at bounding box center [549, 215] width 703 height 24
click at [887, 203] on input "14" at bounding box center [549, 215] width 703 height 24
type input "15"
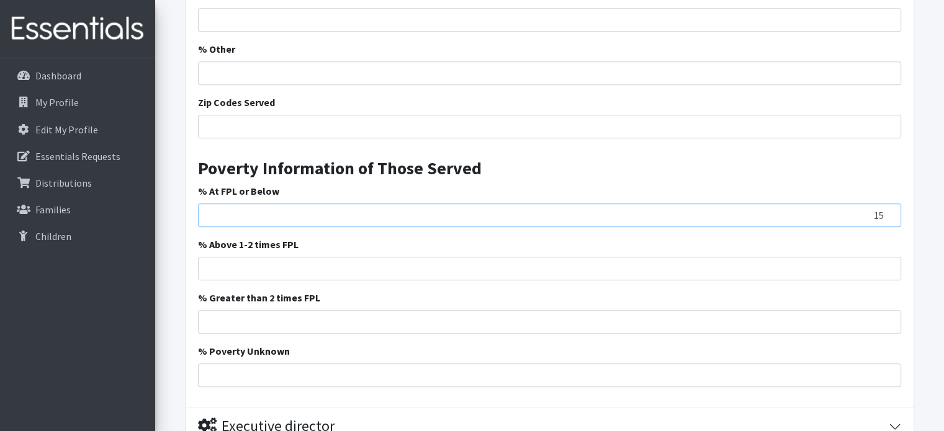
click at [887, 203] on input "15" at bounding box center [549, 215] width 703 height 24
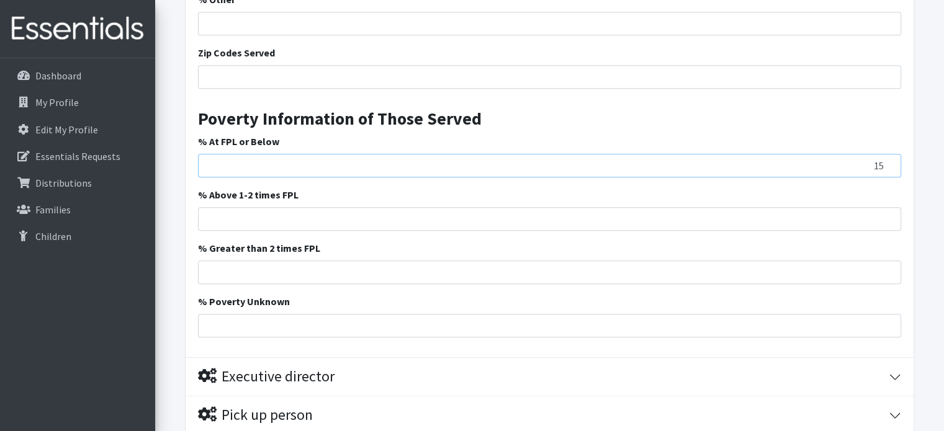
scroll to position [1055, 0]
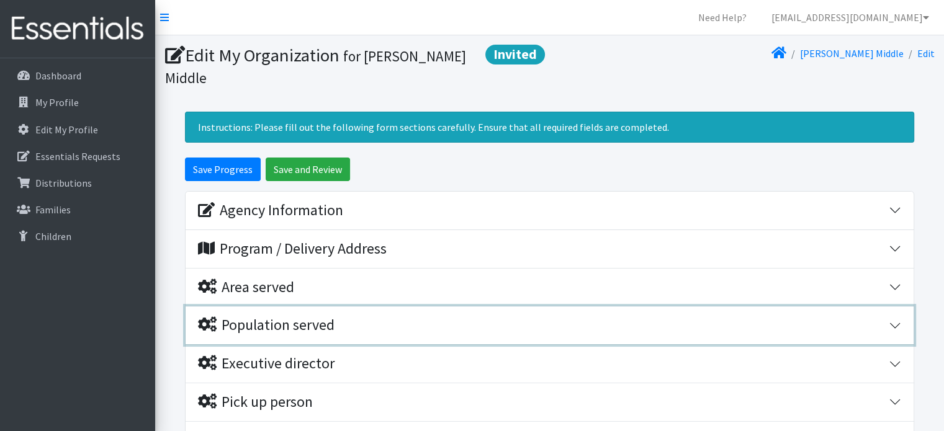
click at [893, 306] on button "Population served" at bounding box center [549, 325] width 728 height 38
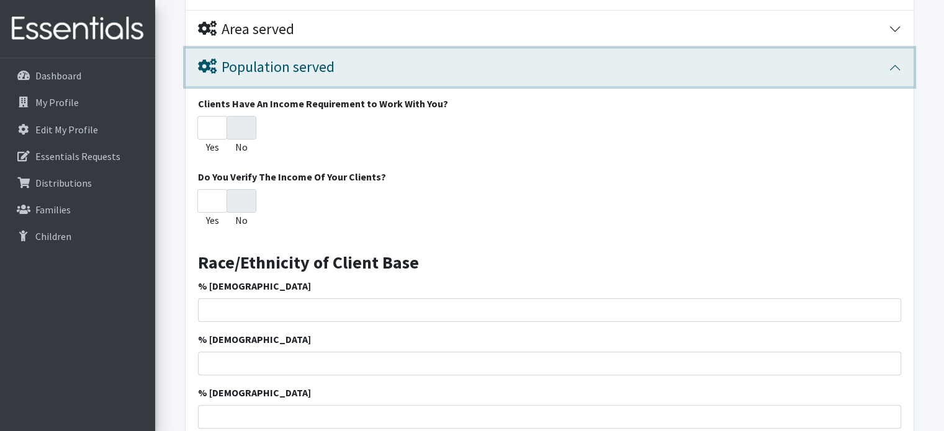
scroll to position [310, 0]
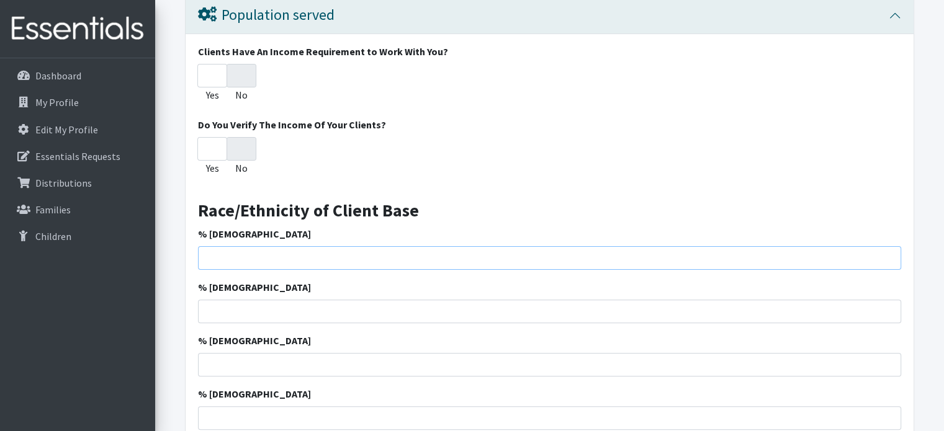
click at [392, 246] on input "% [DEMOGRAPHIC_DATA]" at bounding box center [549, 258] width 703 height 24
click at [886, 246] on input "46" at bounding box center [549, 258] width 703 height 24
click at [887, 246] on input "30" at bounding box center [549, 258] width 703 height 24
click at [887, 246] on input "29" at bounding box center [549, 258] width 703 height 24
click at [887, 246] on input "28" at bounding box center [549, 258] width 703 height 24
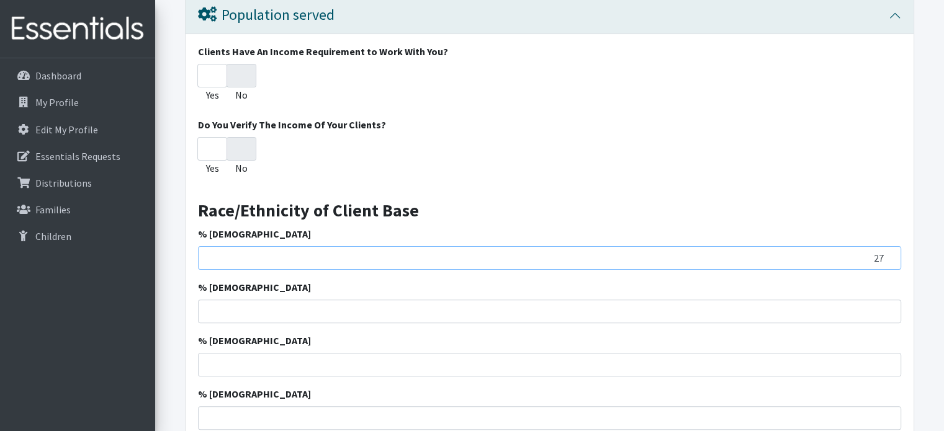
click at [887, 246] on input "27" at bounding box center [549, 258] width 703 height 24
click at [887, 246] on input "26" at bounding box center [549, 258] width 703 height 24
click at [887, 246] on input "25" at bounding box center [549, 258] width 703 height 24
click at [887, 246] on input "24" at bounding box center [549, 258] width 703 height 24
click at [887, 246] on input "23" at bounding box center [549, 258] width 703 height 24
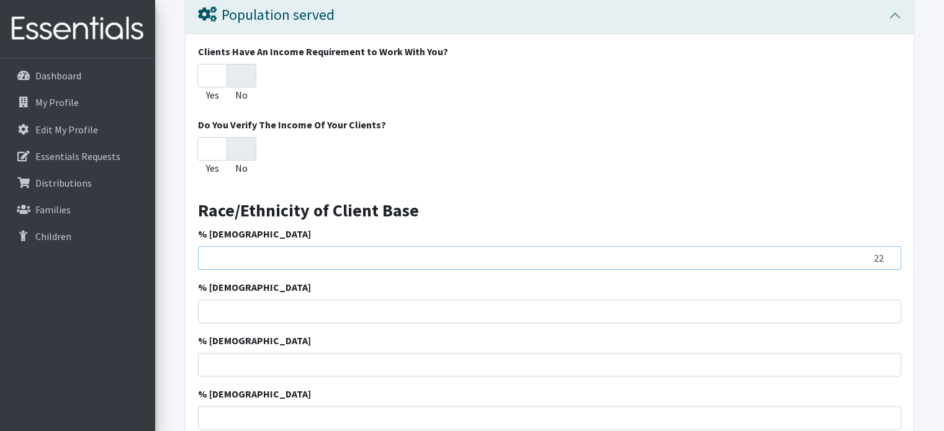
click at [887, 246] on input "22" at bounding box center [549, 258] width 703 height 24
type input "21"
click at [887, 246] on input "21" at bounding box center [549, 258] width 703 height 24
click at [884, 300] on input "1" at bounding box center [549, 312] width 703 height 24
click at [887, 300] on input "2" at bounding box center [549, 312] width 703 height 24
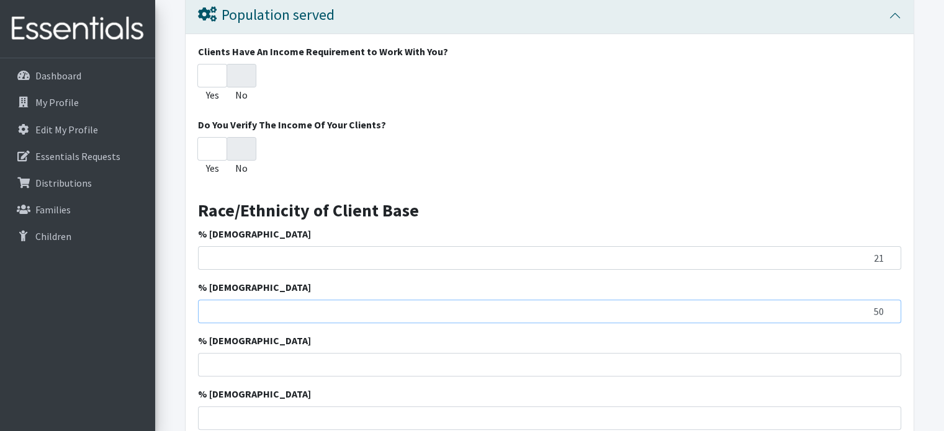
click at [887, 300] on input "50" at bounding box center [549, 312] width 703 height 24
click at [887, 300] on input "51" at bounding box center [549, 312] width 703 height 24
click at [887, 300] on input "52" at bounding box center [549, 312] width 703 height 24
click at [887, 300] on input "53" at bounding box center [549, 312] width 703 height 24
click at [887, 300] on input "54" at bounding box center [549, 312] width 703 height 24
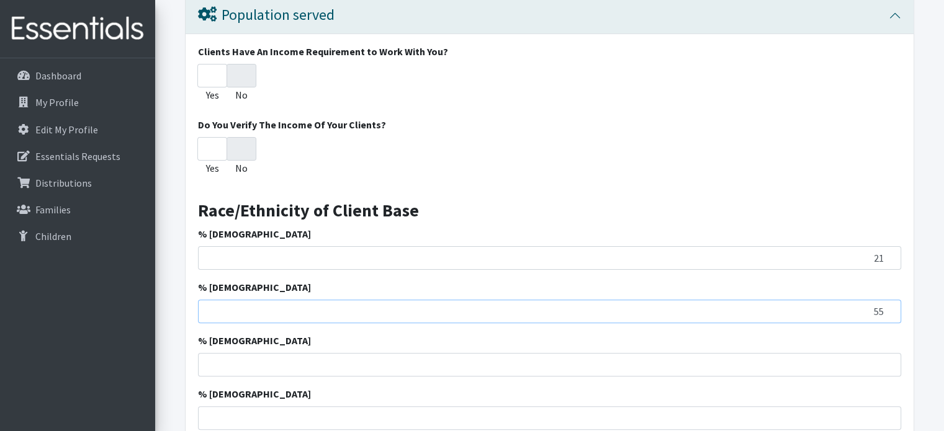
click at [887, 300] on input "55" at bounding box center [549, 312] width 703 height 24
click at [887, 300] on input "57" at bounding box center [549, 312] width 703 height 24
click at [887, 300] on input "58" at bounding box center [549, 312] width 703 height 24
click at [887, 300] on input "59" at bounding box center [549, 312] width 703 height 24
click at [887, 300] on input "60" at bounding box center [549, 312] width 703 height 24
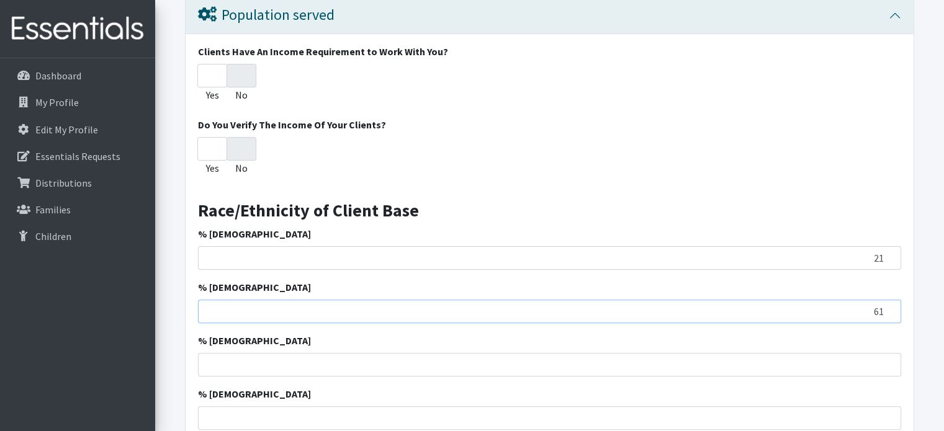
click at [887, 300] on input "61" at bounding box center [549, 312] width 703 height 24
click at [887, 300] on input "62" at bounding box center [549, 312] width 703 height 24
click at [887, 300] on input "63" at bounding box center [549, 312] width 703 height 24
click at [887, 300] on input "64" at bounding box center [549, 312] width 703 height 24
click at [887, 300] on input "65" at bounding box center [549, 312] width 703 height 24
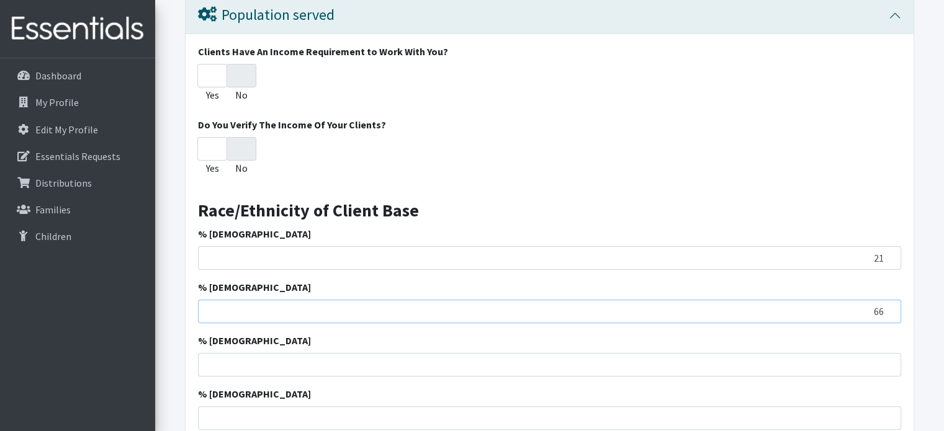
click at [887, 300] on input "66" at bounding box center [549, 312] width 703 height 24
click at [887, 300] on input "67" at bounding box center [549, 312] width 703 height 24
click at [887, 300] on input "68" at bounding box center [549, 312] width 703 height 24
click at [887, 300] on input "69" at bounding box center [549, 312] width 703 height 24
click at [887, 300] on input "70" at bounding box center [549, 312] width 703 height 24
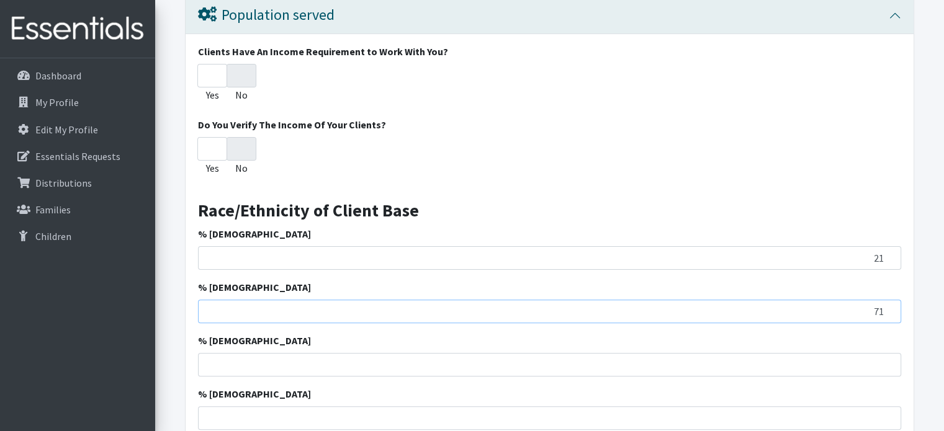
click at [887, 300] on input "71" at bounding box center [549, 312] width 703 height 24
type input "72"
click at [887, 300] on input "72" at bounding box center [549, 312] width 703 height 24
click at [888, 353] on input "1" at bounding box center [549, 365] width 703 height 24
click at [888, 353] on input "2" at bounding box center [549, 365] width 703 height 24
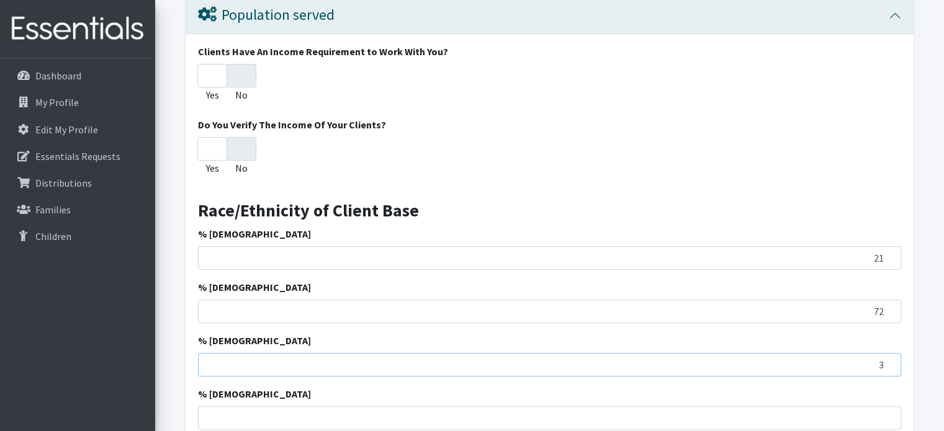
click at [888, 353] on input "3" at bounding box center [549, 365] width 703 height 24
click at [888, 353] on input "4" at bounding box center [549, 365] width 703 height 24
click at [888, 353] on input "5" at bounding box center [549, 365] width 703 height 24
click at [888, 353] on input "6" at bounding box center [549, 365] width 703 height 24
click at [888, 353] on input "7" at bounding box center [549, 365] width 703 height 24
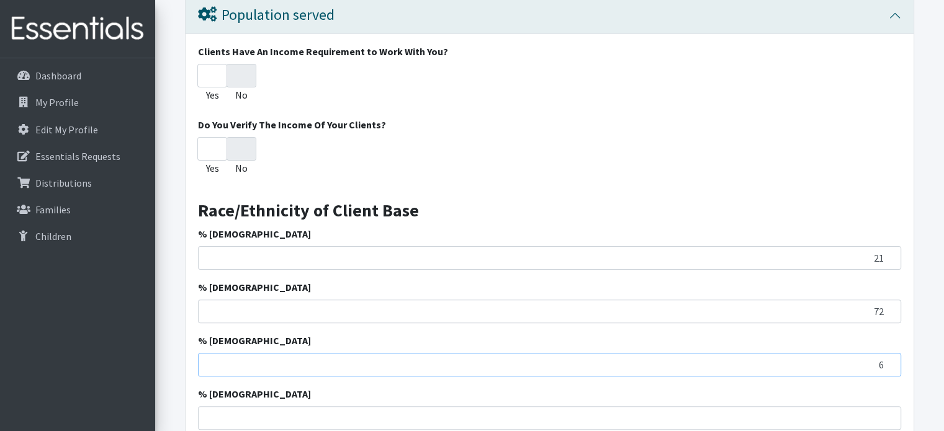
type input "6"
click at [886, 353] on input "6" at bounding box center [549, 365] width 703 height 24
click at [890, 406] on input "1" at bounding box center [549, 418] width 703 height 24
type input "2"
click at [890, 406] on input "2" at bounding box center [549, 418] width 703 height 24
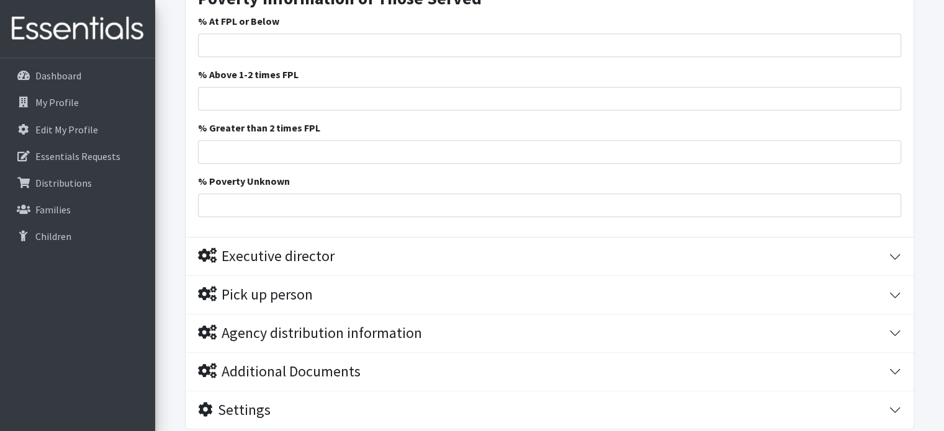
scroll to position [1108, 0]
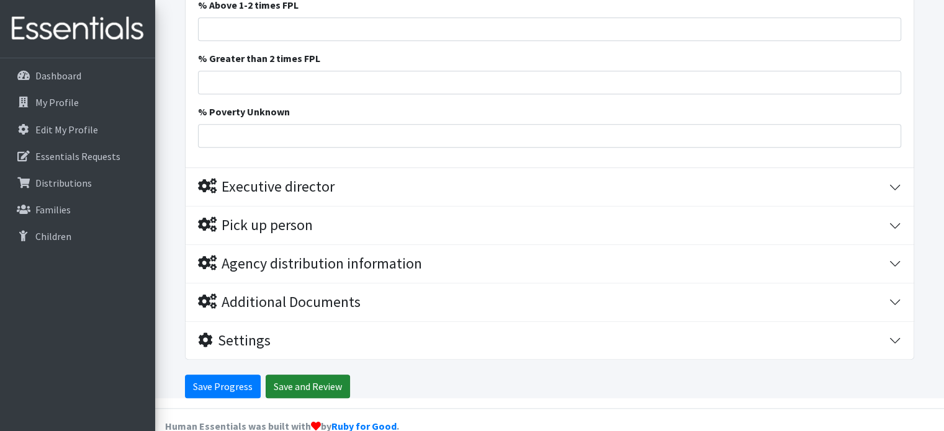
click at [290, 375] on input "Save and Review" at bounding box center [308, 387] width 84 height 24
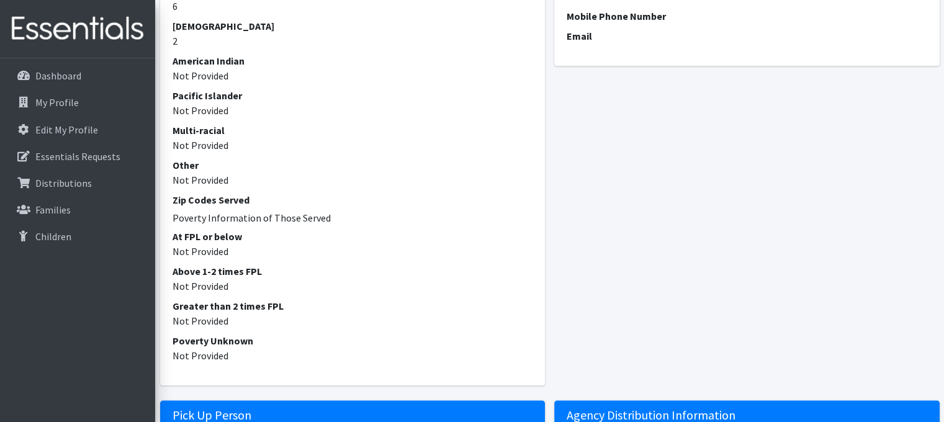
scroll to position [642, 0]
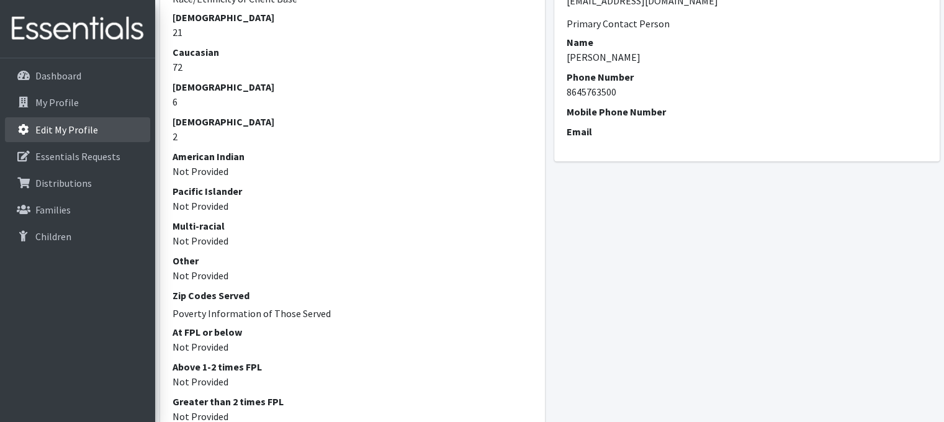
click at [99, 126] on link "Edit My Profile" at bounding box center [77, 129] width 145 height 25
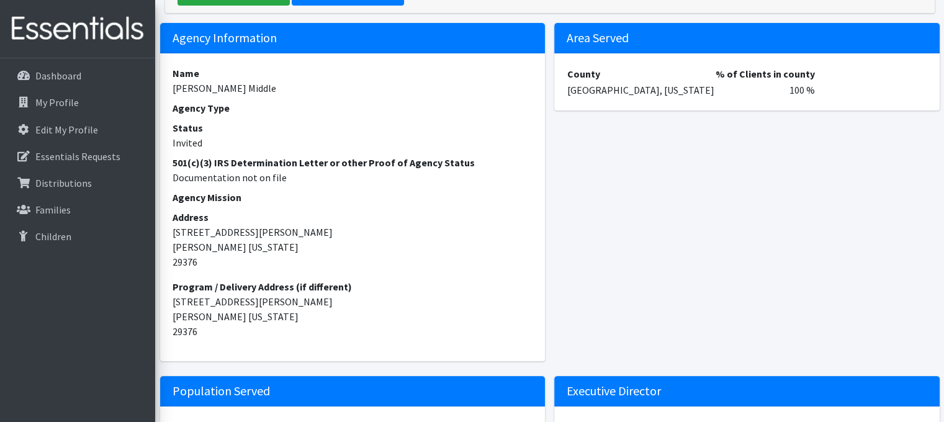
scroll to position [248, 0]
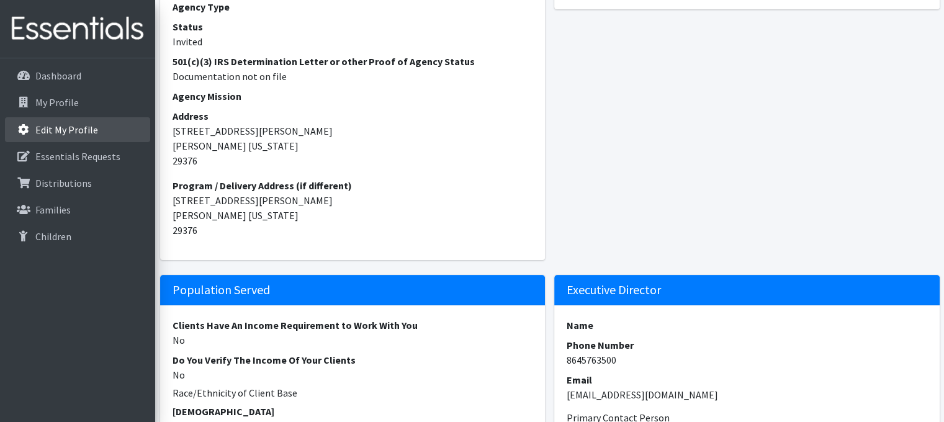
drag, startPoint x: 76, startPoint y: 130, endPoint x: 122, endPoint y: 130, distance: 45.9
click at [76, 130] on p "Edit My Profile" at bounding box center [66, 129] width 63 height 12
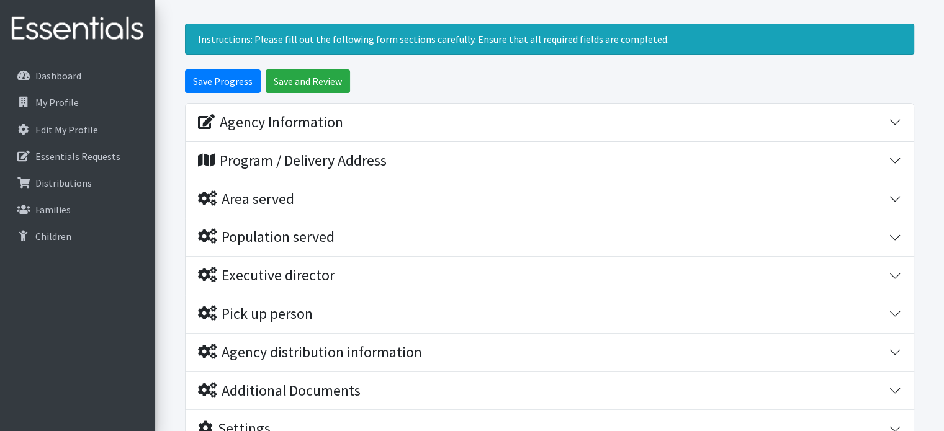
scroll to position [124, 0]
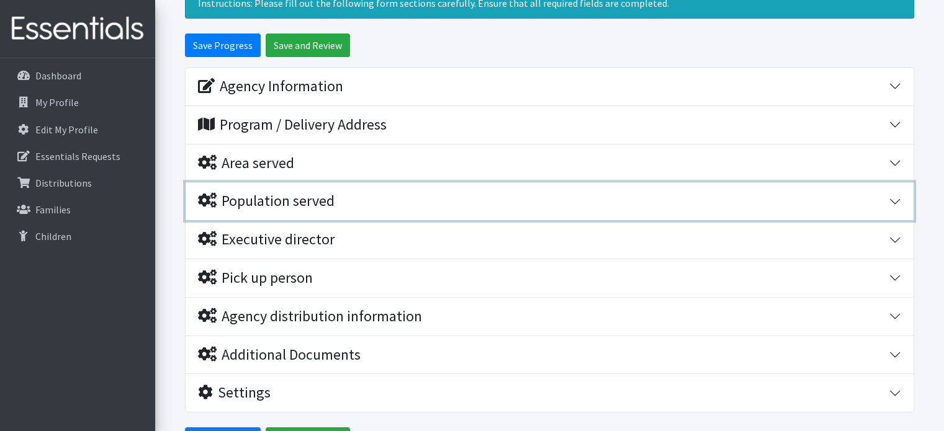
click at [301, 192] on div "Population served" at bounding box center [266, 201] width 136 height 18
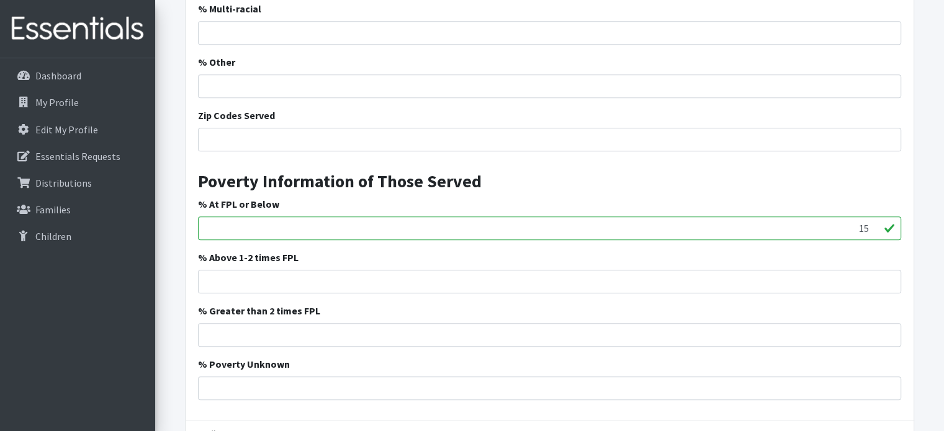
scroll to position [798, 0]
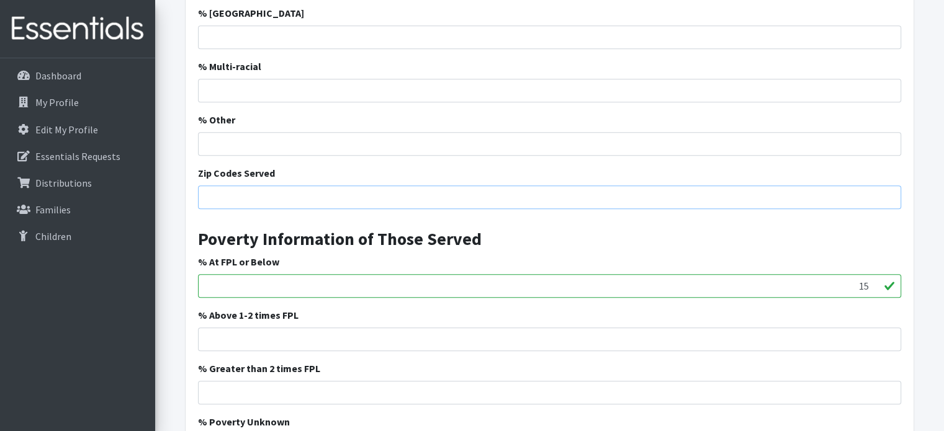
click at [293, 185] on input "Zip Codes Served" at bounding box center [549, 197] width 703 height 24
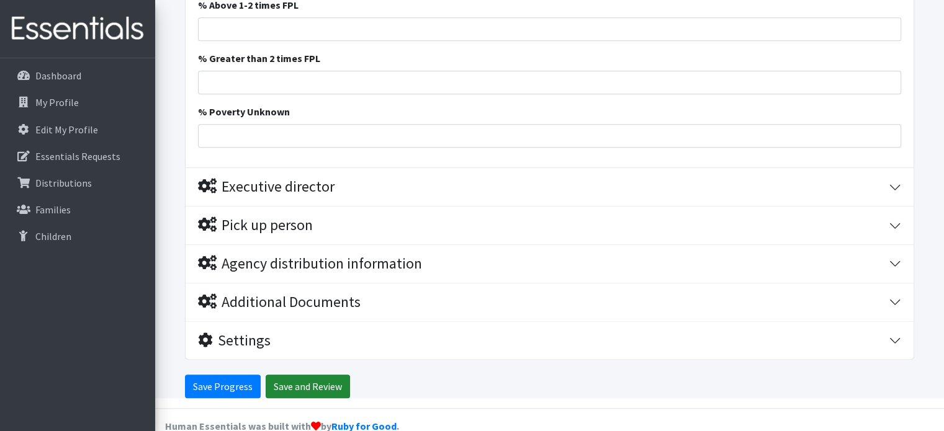
type input "29369,29374,29376,29301,29303,29307,29334"
click at [291, 375] on input "Save and Review" at bounding box center [308, 387] width 84 height 24
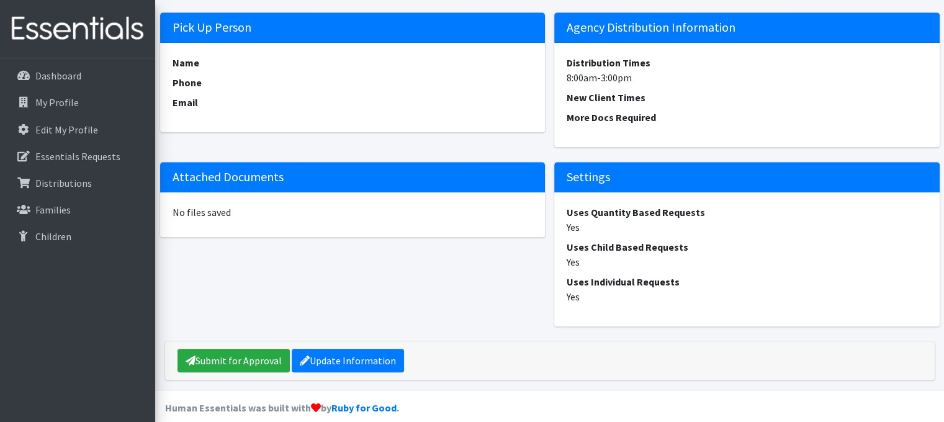
scroll to position [1153, 0]
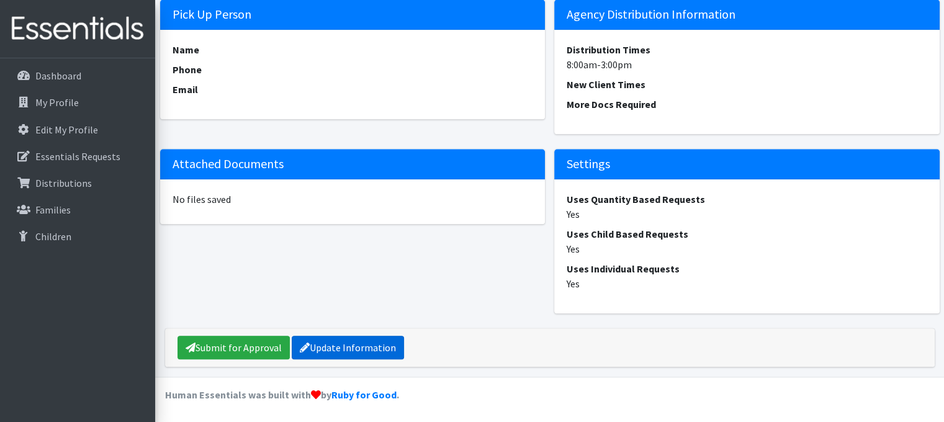
click at [366, 348] on link "Update Information" at bounding box center [348, 348] width 112 height 24
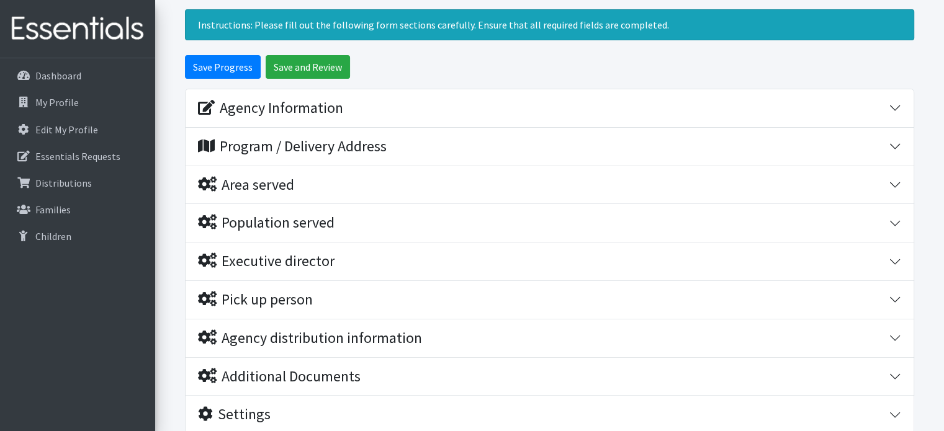
scroll to position [177, 0]
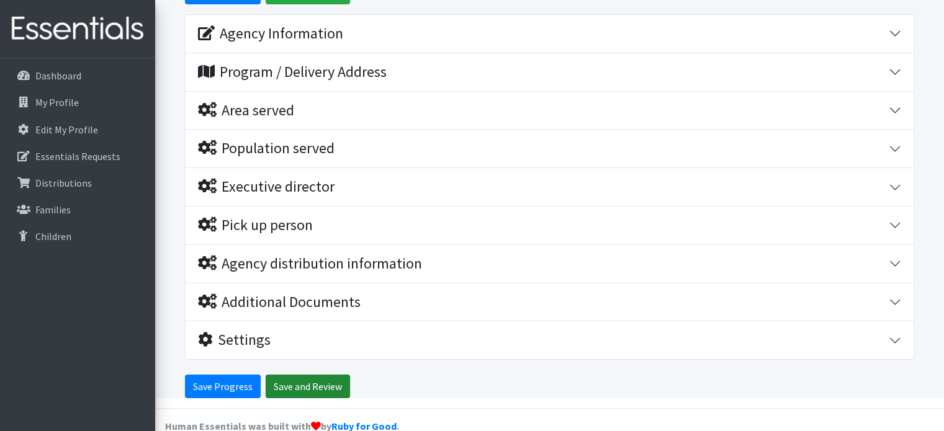
click at [319, 375] on input "Save and Review" at bounding box center [308, 387] width 84 height 24
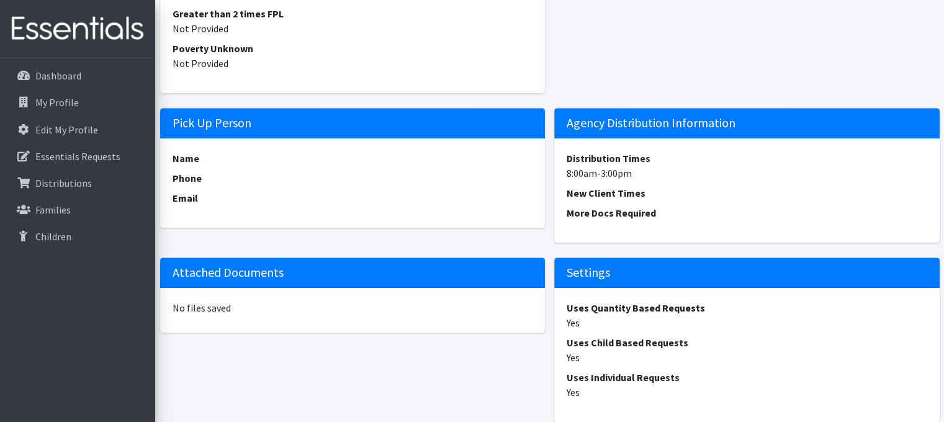
scroll to position [1153, 0]
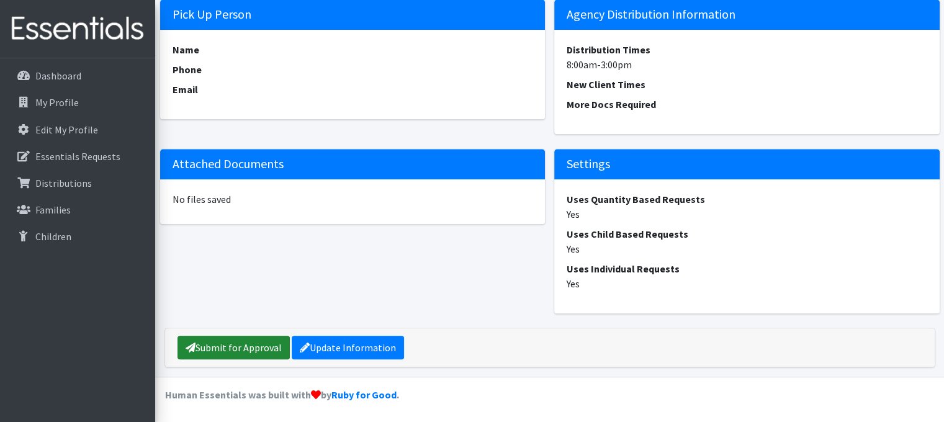
click at [249, 347] on link "Submit for Approval" at bounding box center [233, 348] width 112 height 24
